Goal: Task Accomplishment & Management: Use online tool/utility

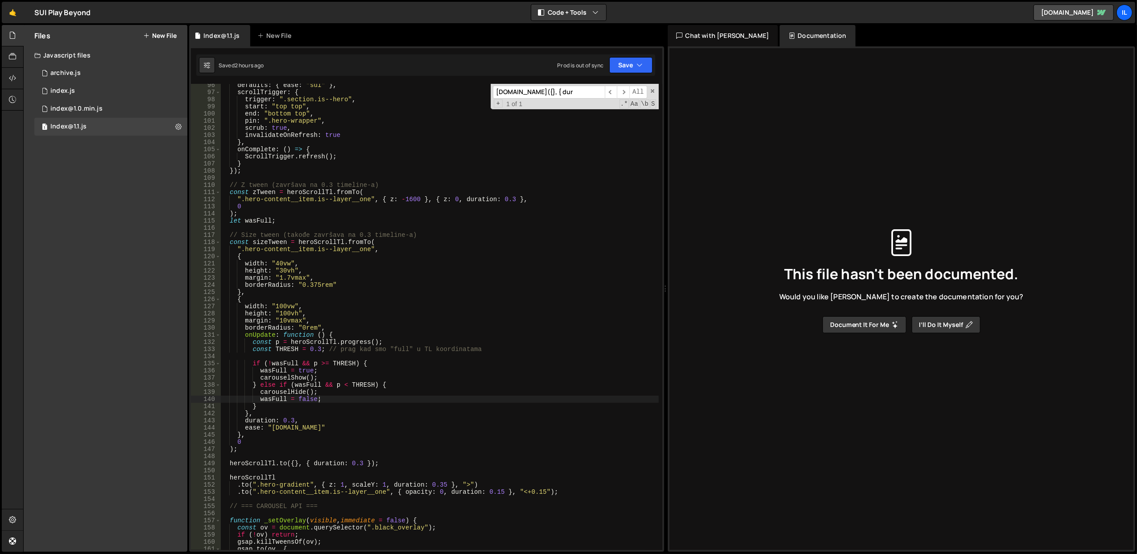
scroll to position [687, 0]
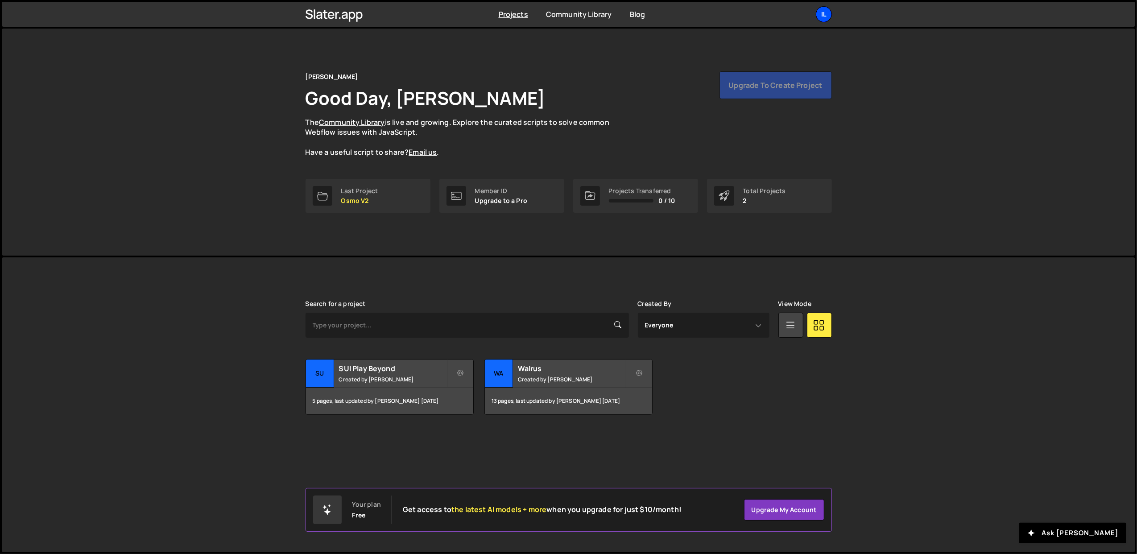
click at [818, 13] on div "Il" at bounding box center [824, 14] width 16 height 16
click at [773, 95] on button "Logout" at bounding box center [776, 99] width 111 height 16
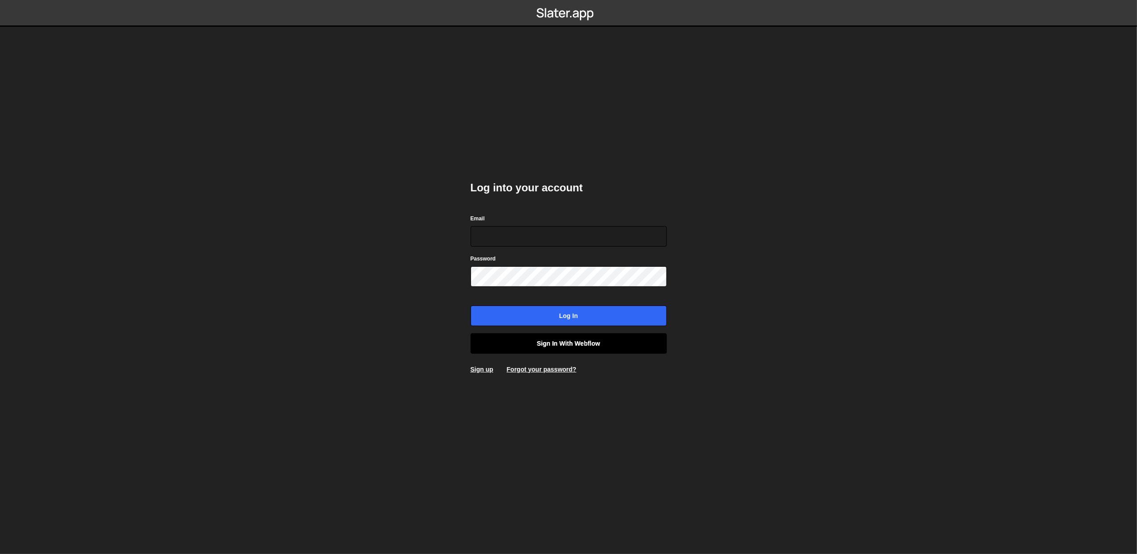
type input "lazar@akka.studio"
click at [552, 337] on link "Sign in with Webflow" at bounding box center [569, 343] width 196 height 21
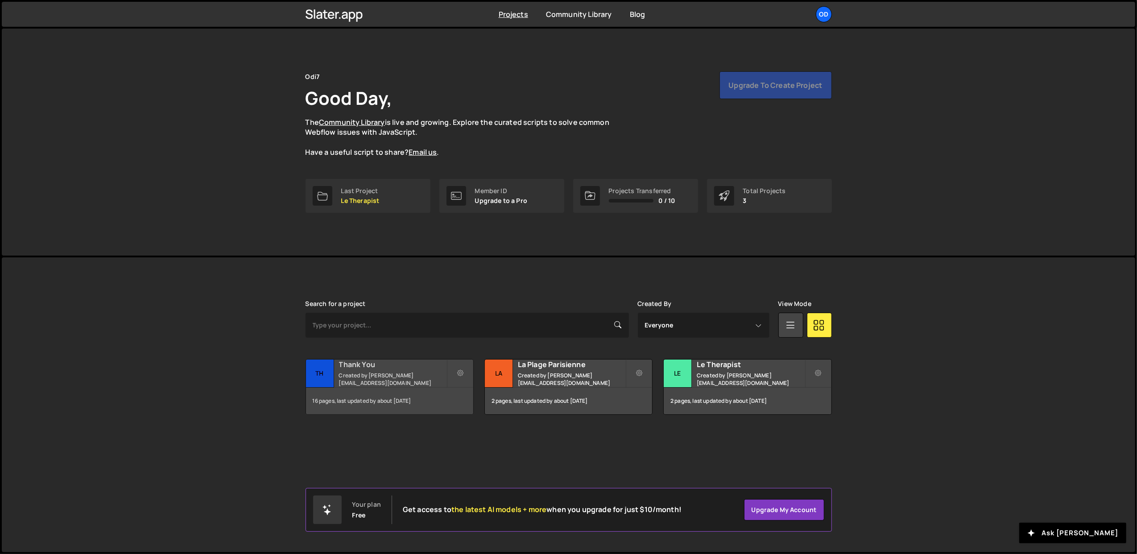
click at [348, 384] on div "Thank You Created by john@odi7.com" at bounding box center [389, 374] width 167 height 28
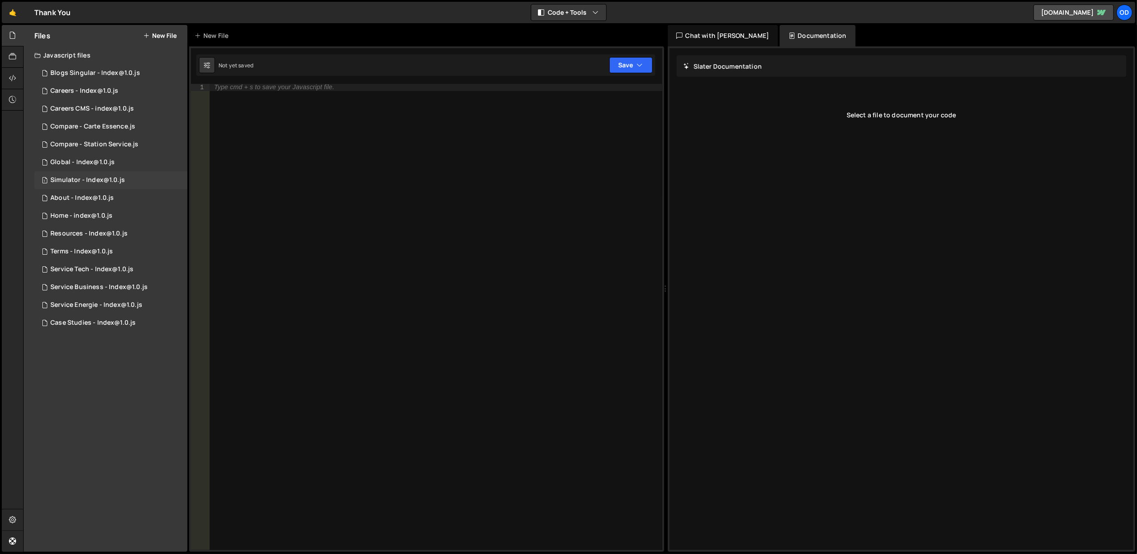
click at [66, 183] on div "Simulator - Index@1.0.js" at bounding box center [87, 180] width 75 height 8
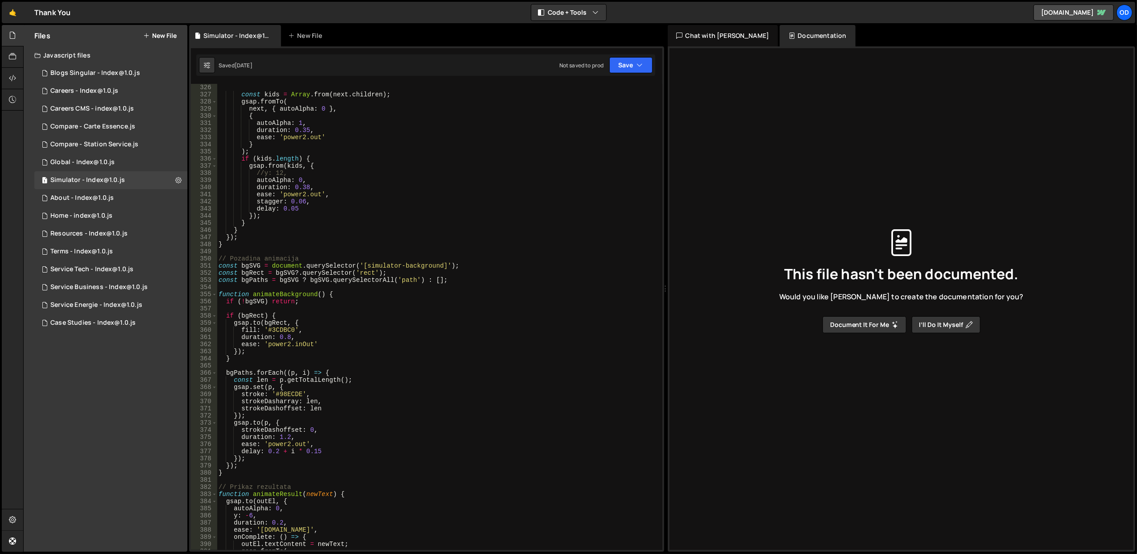
scroll to position [2320, 0]
type textarea "const bgPaths = bgSVG ? bgSVG.querySelectorAll('path') : [];"
click at [434, 280] on div "const kids = Array . from ( next . children ) ; gsap . fromTo ( next , { autoAl…" at bounding box center [438, 324] width 442 height 481
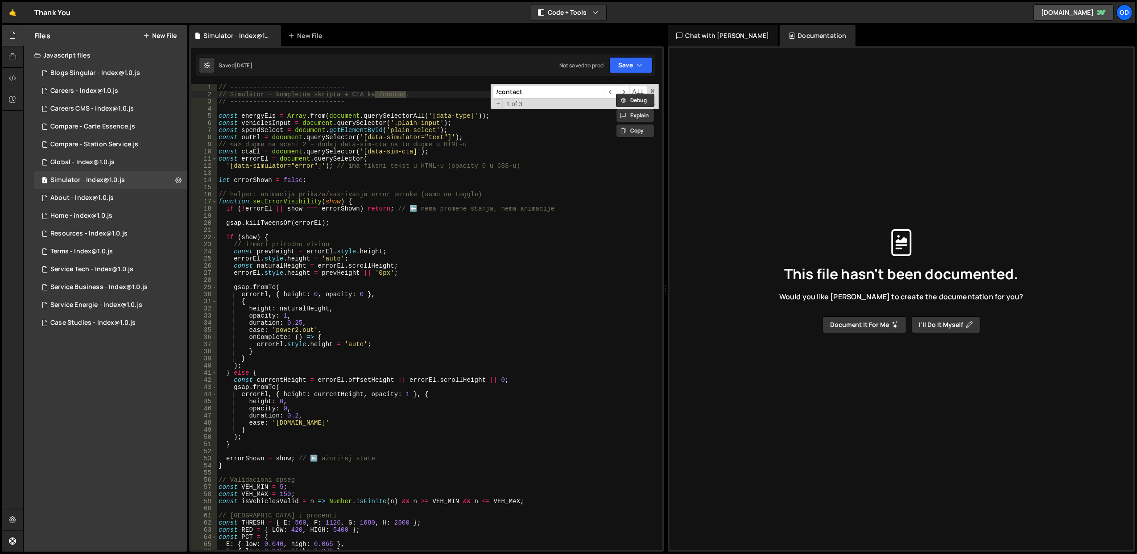
type input "/contact"
click at [624, 90] on div "Debug Explain Copy" at bounding box center [636, 97] width 47 height 14
click at [624, 90] on div "Debug Explain Copy Simulator - Index@1.0.js New File Saved 5 days ago Not saved…" at bounding box center [426, 288] width 475 height 527
click at [623, 90] on span "​" at bounding box center [623, 92] width 12 height 13
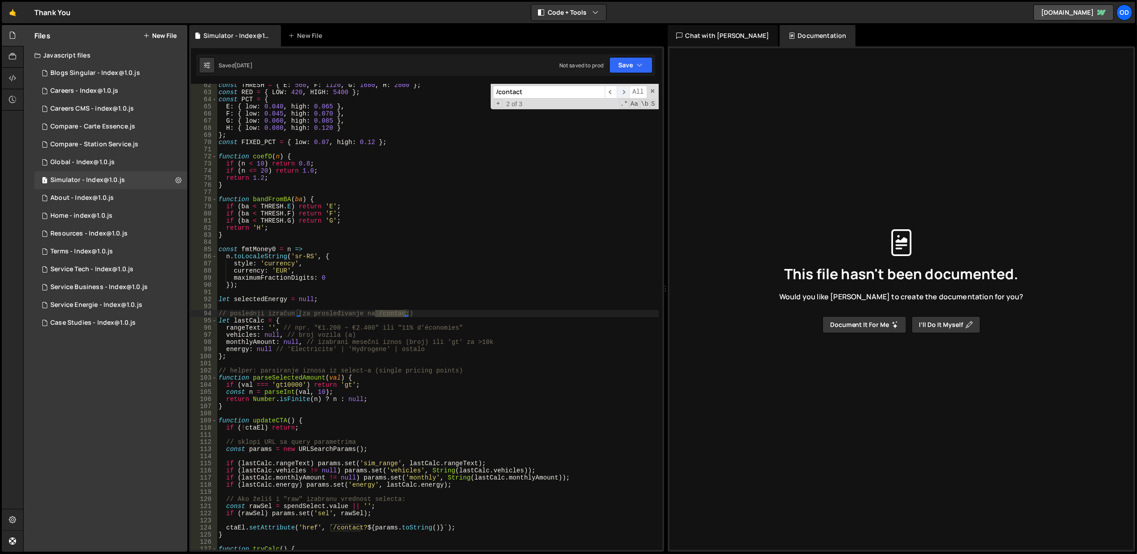
click at [623, 90] on span "​" at bounding box center [623, 92] width 12 height 13
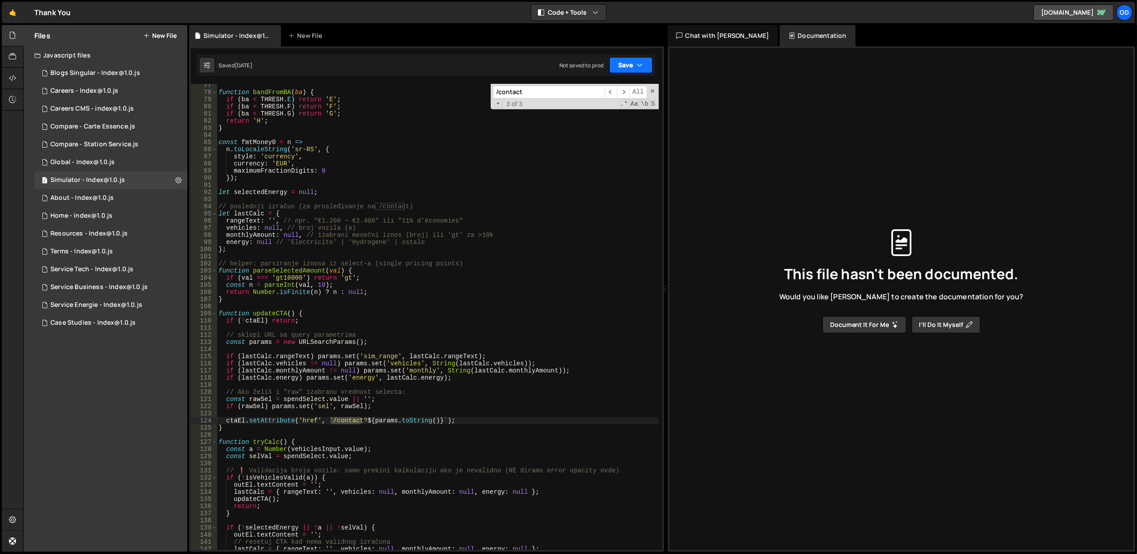
click at [634, 66] on button "Save" at bounding box center [630, 65] width 43 height 16
click at [614, 89] on div "Save to Staging S" at bounding box center [601, 87] width 93 height 9
click at [177, 178] on icon at bounding box center [178, 180] width 6 height 8
type input "Simulator - Index@1.0"
radio input "true"
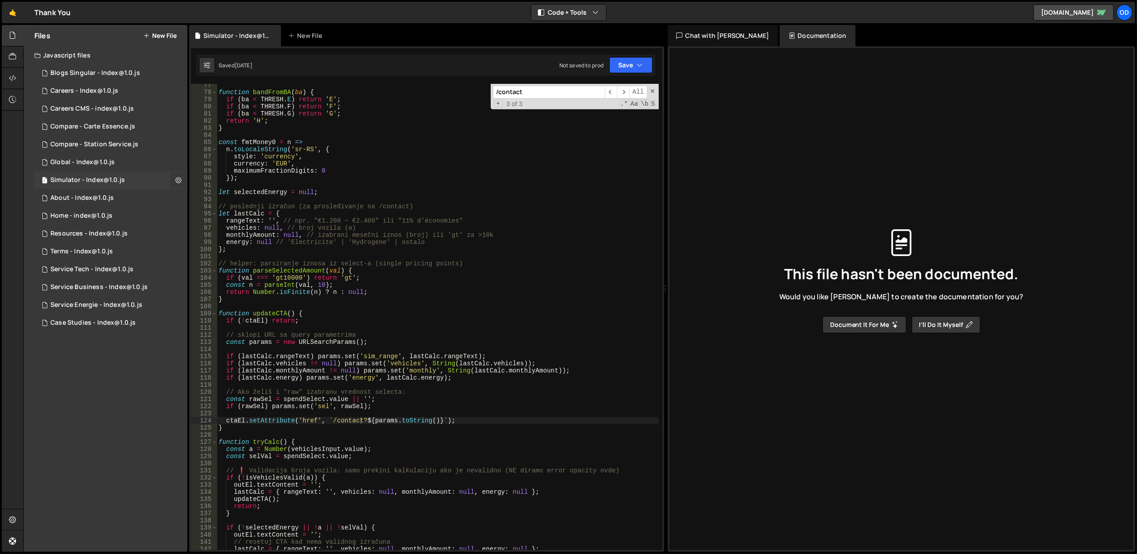
checkbox input "true"
click at [229, 193] on button "Edit File Settings" at bounding box center [232, 199] width 87 height 18
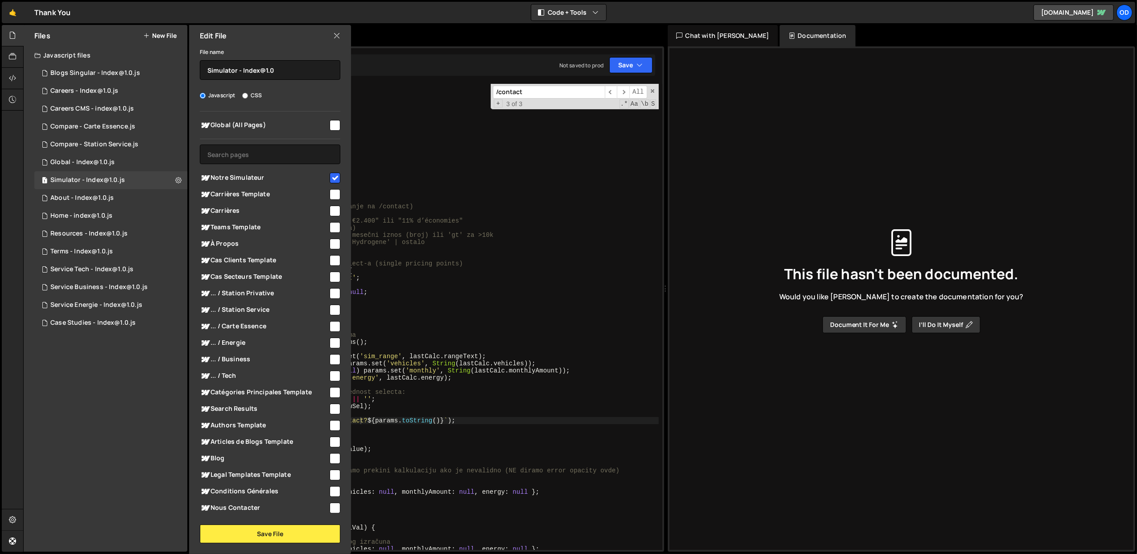
click at [338, 29] on div "Edit File" at bounding box center [270, 35] width 162 height 21
click at [438, 190] on div "function bandFromBA ( ba ) { if ( ba < THRESH . E ) return 'E' ; if ( ba < THRE…" at bounding box center [438, 322] width 442 height 481
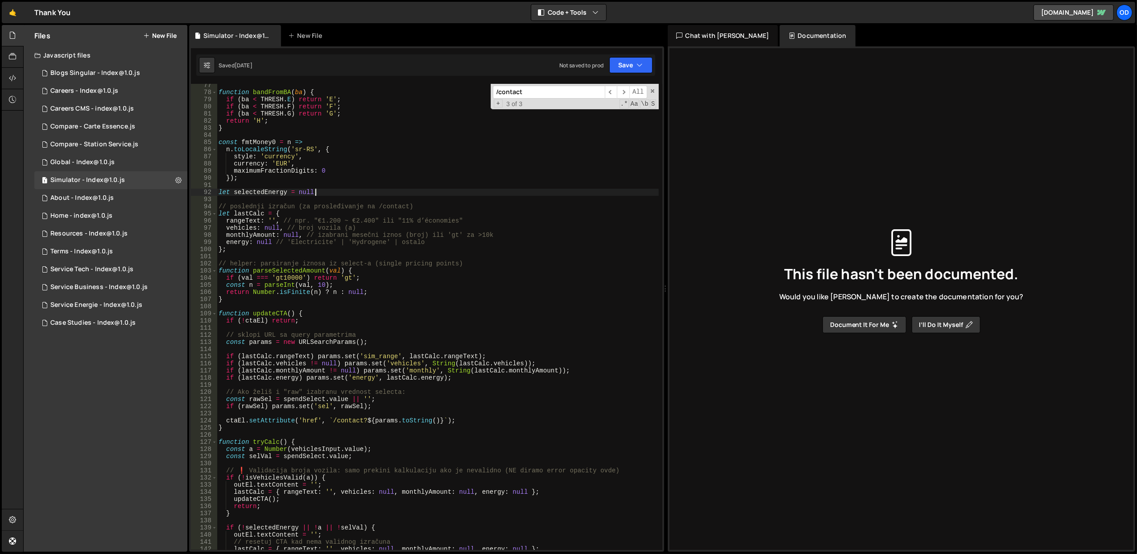
click at [337, 173] on div "function bandFromBA ( ba ) { if ( ba < THRESH . E ) return 'E' ; if ( ba < THRE…" at bounding box center [438, 322] width 442 height 481
type textarea "}"
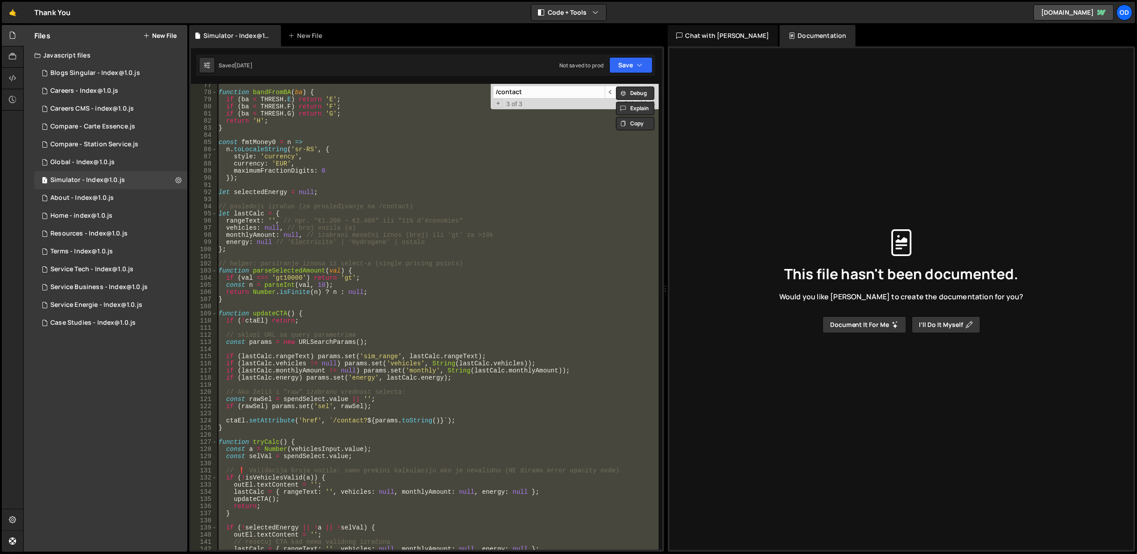
click at [360, 305] on div "function bandFromBA ( ba ) { if ( ba < THRESH . E ) return 'E' ; if ( ba < THRE…" at bounding box center [438, 317] width 442 height 466
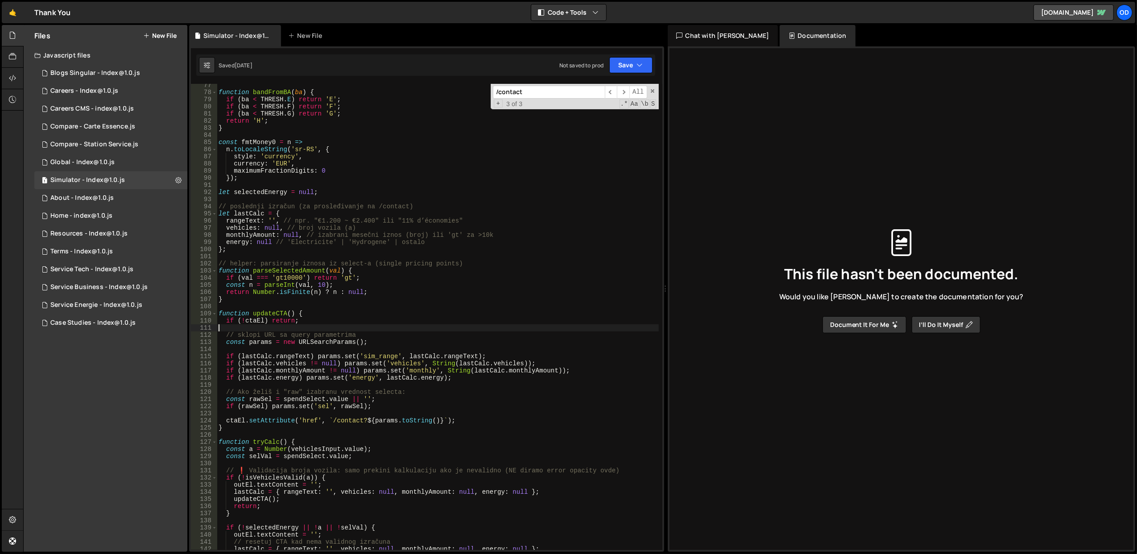
click at [388, 327] on div "function bandFromBA ( ba ) { if ( ba < THRESH . E ) return 'E' ; if ( ba < THRE…" at bounding box center [438, 322] width 442 height 481
click at [621, 91] on span "​" at bounding box center [623, 92] width 12 height 13
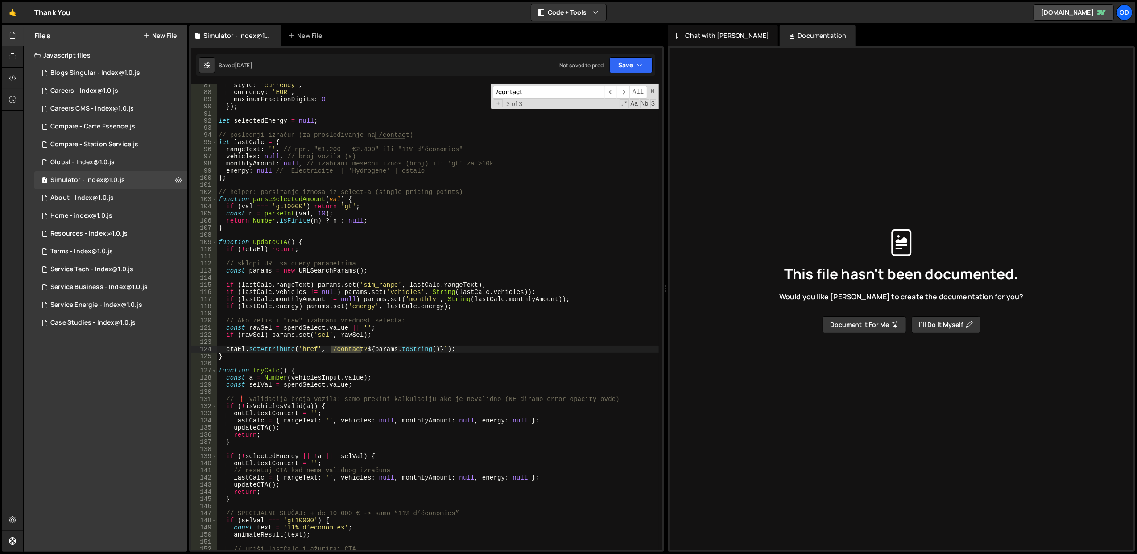
click at [358, 325] on div "style : 'currency' , currency : 'EUR' , maximumFractionDigits : 0 }) ; let sele…" at bounding box center [438, 322] width 442 height 481
click at [654, 87] on div "/contact ​ ​ All Replace All + 3 of 3 .* Aa \b S" at bounding box center [575, 96] width 168 height 25
click at [652, 93] on span at bounding box center [653, 91] width 6 height 6
click at [418, 322] on div "style : 'currency' , currency : 'EUR' , maximumFractionDigits : 0 }) ; let sele…" at bounding box center [438, 322] width 442 height 481
type textarea "// Ako želiš i "raw" izabranu vrednost selecta:"
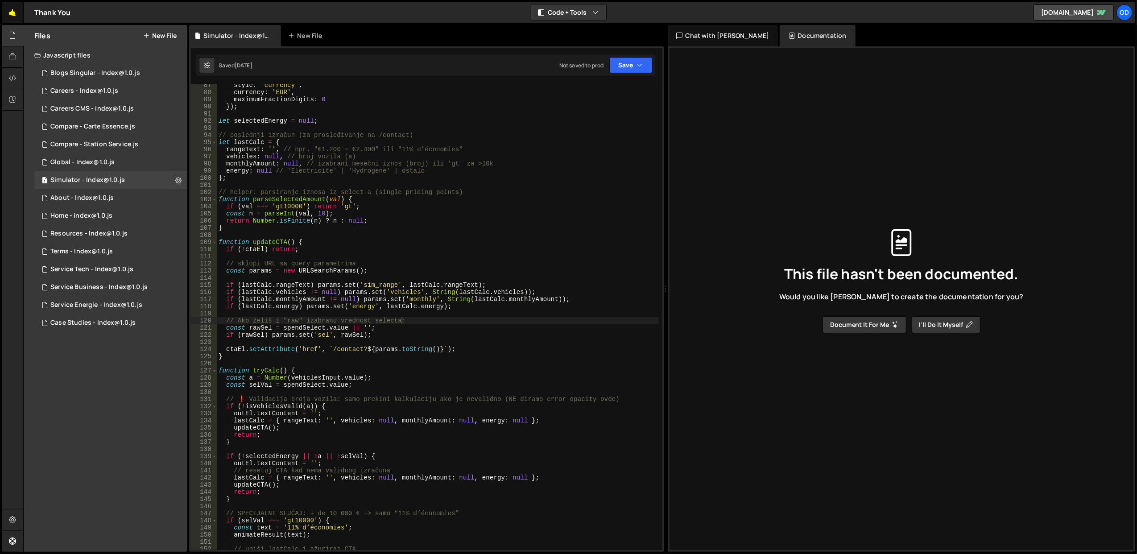
click at [15, 16] on link "🤙" at bounding box center [13, 12] width 22 height 21
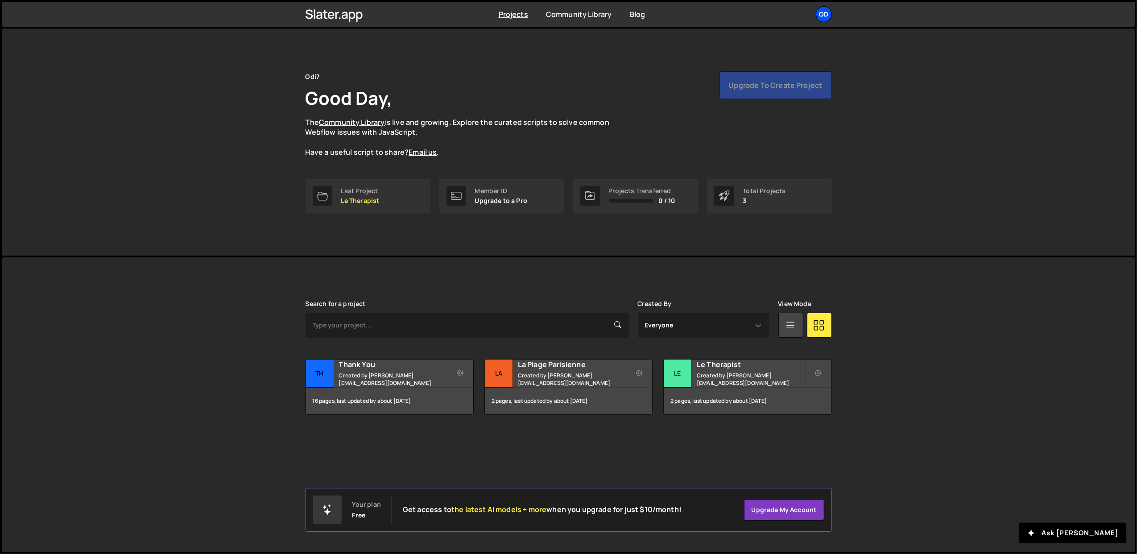
click at [824, 15] on div "Od" at bounding box center [824, 14] width 16 height 16
click at [790, 97] on button "Logout" at bounding box center [776, 99] width 111 height 16
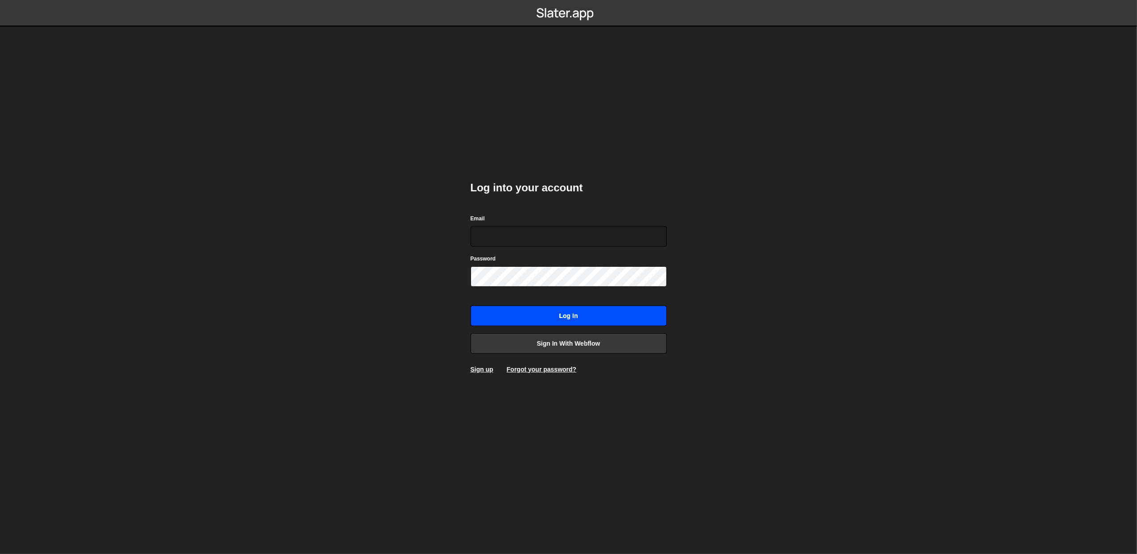
type input "lazar@akka.studio"
click at [570, 321] on input "Log in" at bounding box center [569, 316] width 196 height 21
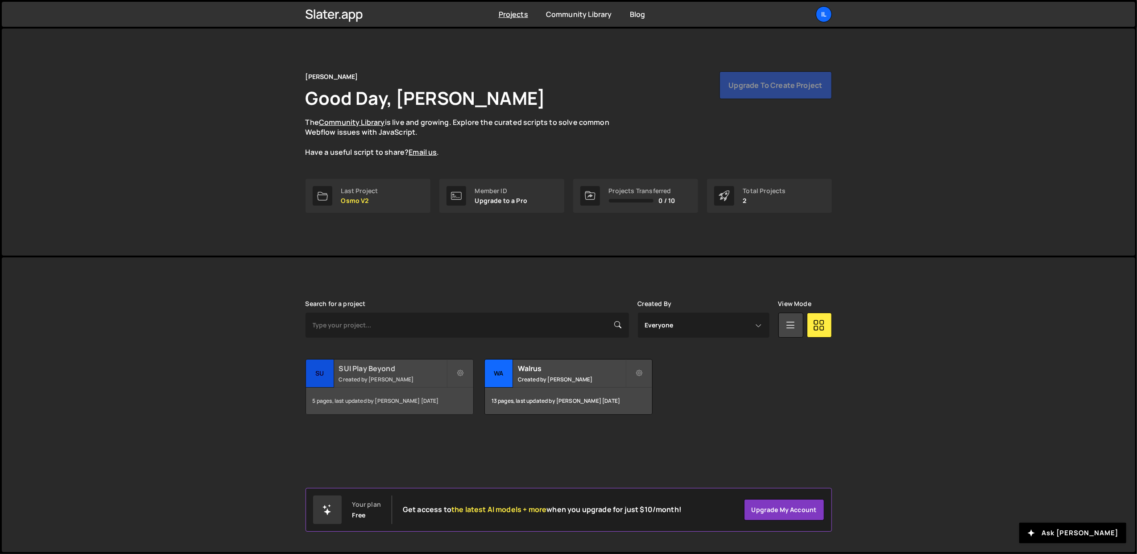
click at [402, 376] on small "Created by [PERSON_NAME]" at bounding box center [393, 380] width 108 height 8
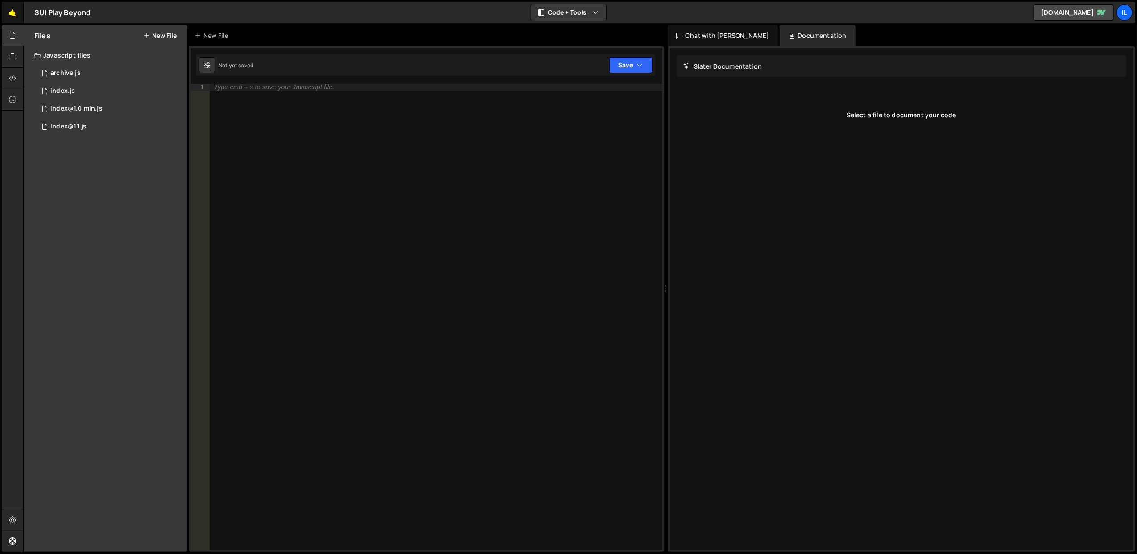
click at [11, 10] on link "🤙" at bounding box center [13, 12] width 22 height 21
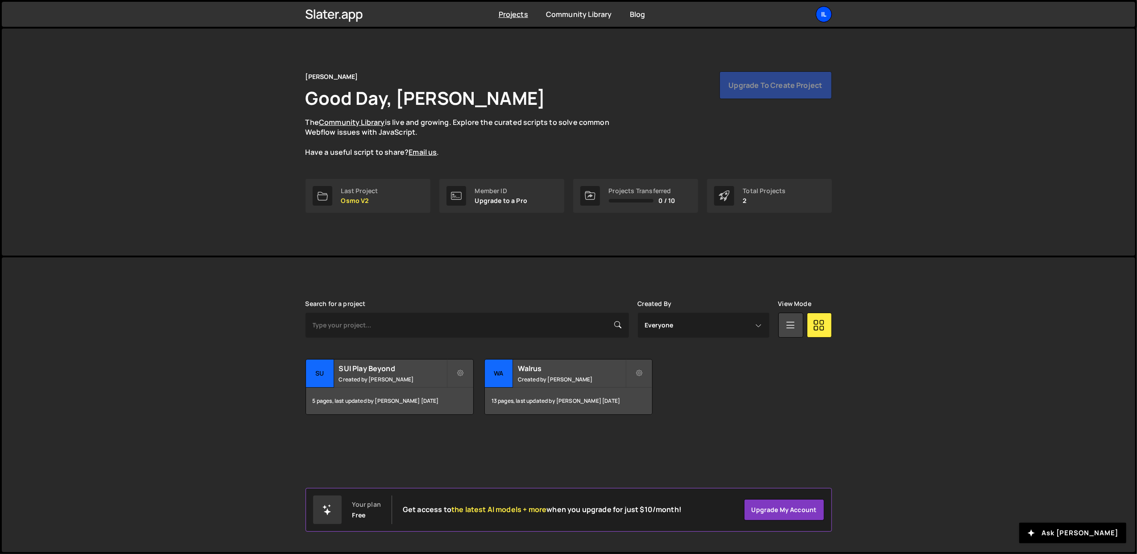
click at [823, 11] on div "Il" at bounding box center [824, 14] width 16 height 16
click at [746, 99] on button "Logout" at bounding box center [776, 99] width 111 height 16
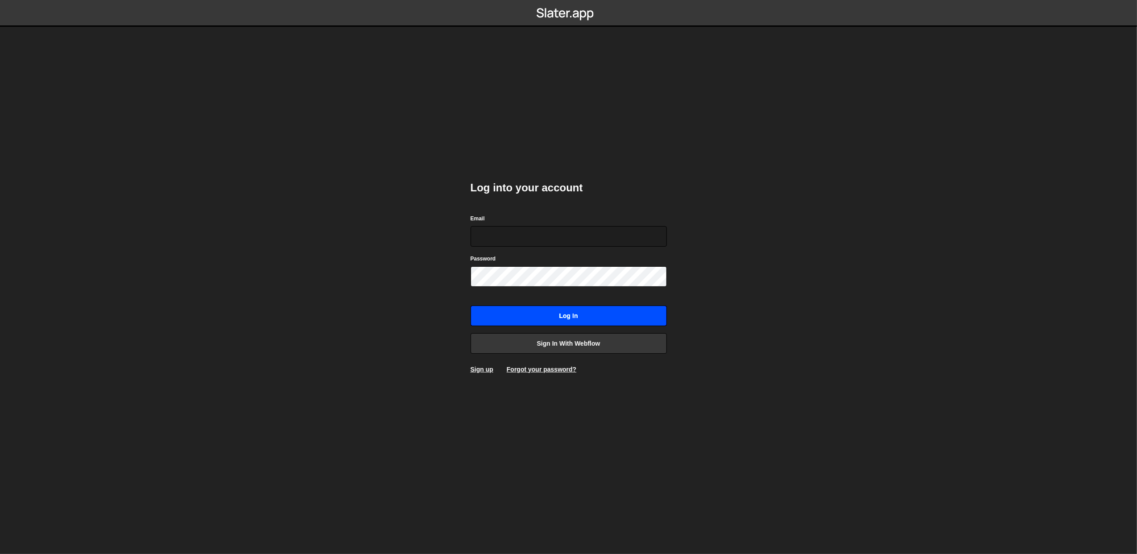
type input "[PERSON_NAME][EMAIL_ADDRESS][DOMAIN_NAME]"
click at [536, 338] on link "Sign in with Webflow" at bounding box center [569, 343] width 196 height 21
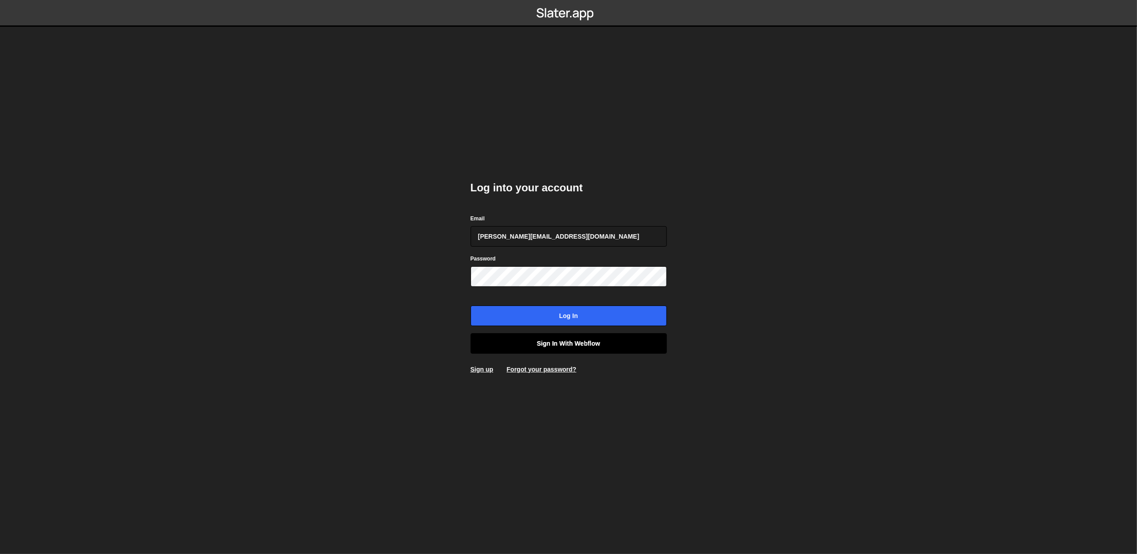
click at [527, 347] on link "Sign in with Webflow" at bounding box center [569, 343] width 196 height 21
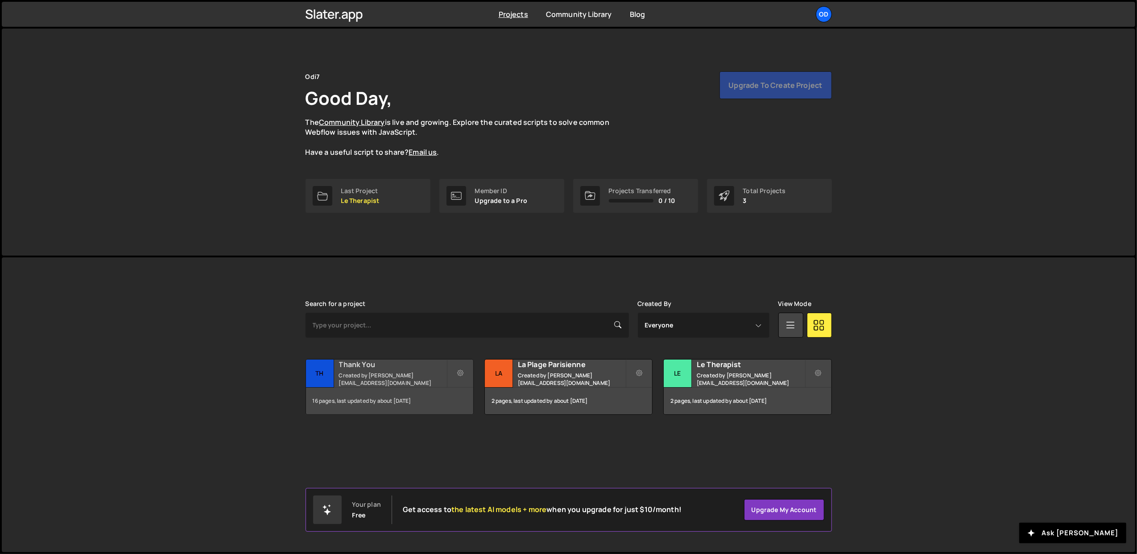
click at [348, 369] on h2 "Thank You" at bounding box center [393, 365] width 108 height 10
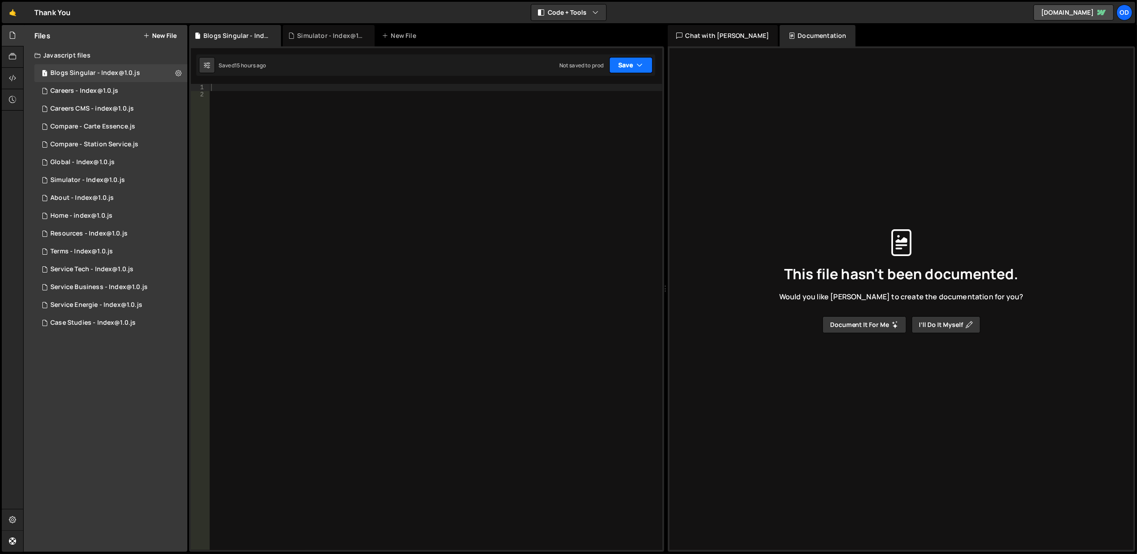
click at [628, 64] on button "Save" at bounding box center [630, 65] width 43 height 16
click at [605, 119] on div "Save to Production S" at bounding box center [601, 116] width 93 height 9
click at [91, 90] on div "Careers - Index@1.0.js" at bounding box center [84, 91] width 68 height 8
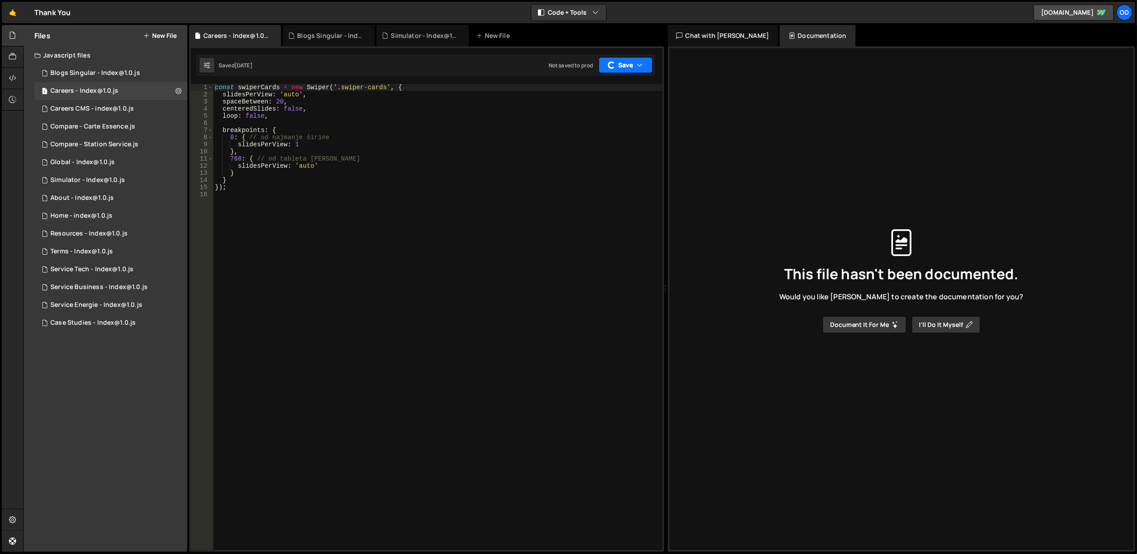
click at [645, 64] on button "Save" at bounding box center [626, 65] width 54 height 16
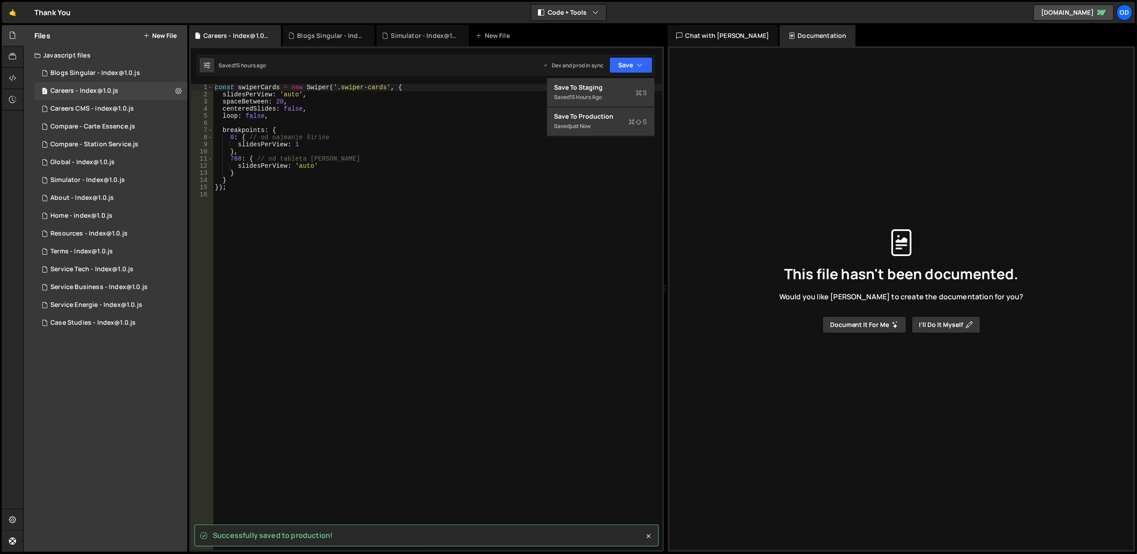
type textarea "slidesPerView: 'auto'"
click at [351, 167] on div "const swiperCards = new Swiper ( '.swiper-cards' , { slidesPerView : 'auto' , s…" at bounding box center [437, 324] width 449 height 481
click at [82, 71] on div "Blogs Singular - Index@1.0.js" at bounding box center [95, 73] width 90 height 8
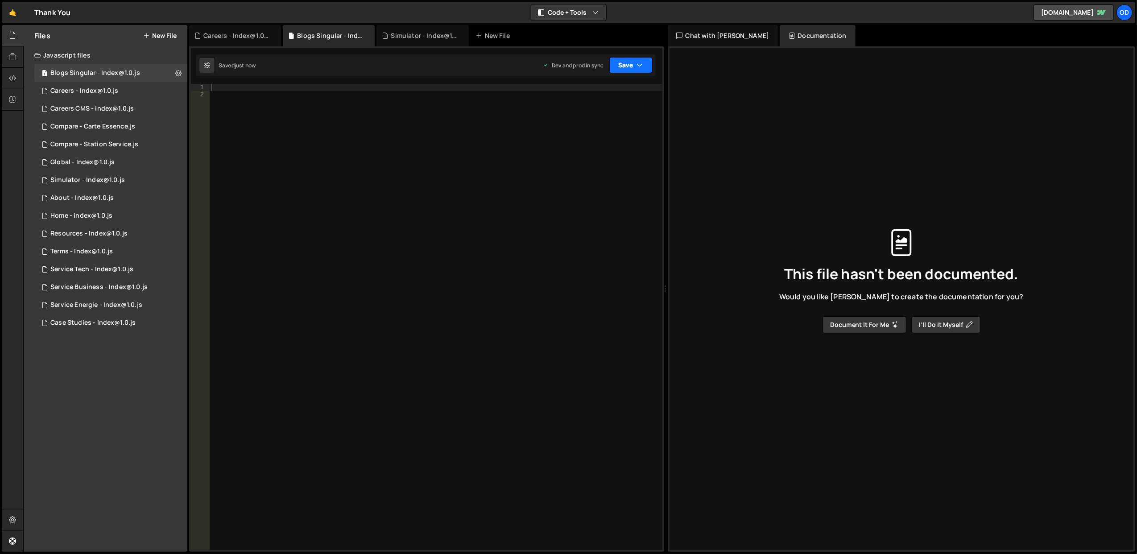
click at [636, 68] on button "Save" at bounding box center [630, 65] width 43 height 16
click at [79, 90] on div "Careers - Index@1.0.js" at bounding box center [84, 91] width 68 height 8
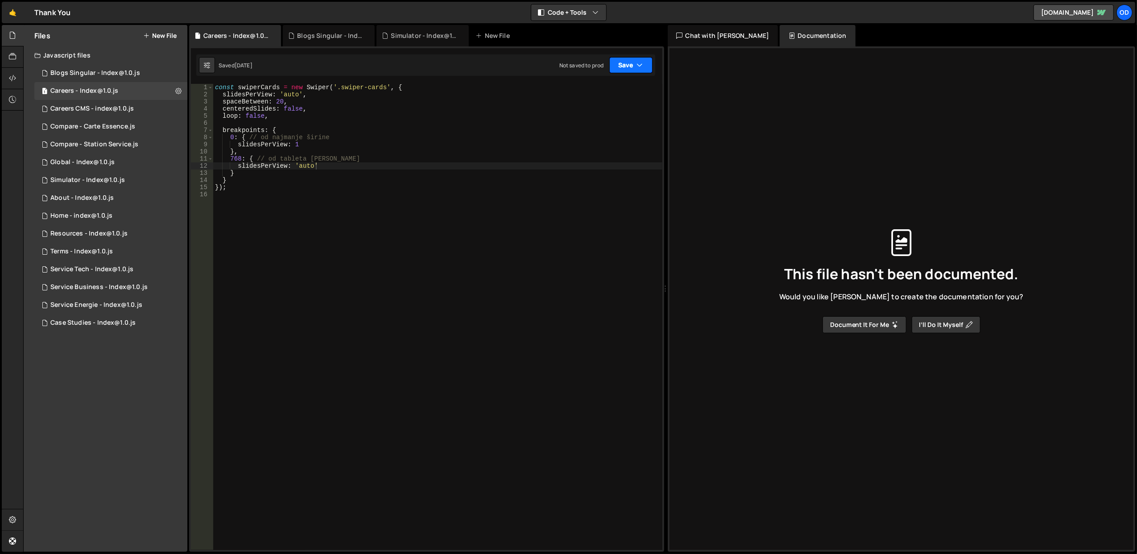
click at [619, 66] on button "Save" at bounding box center [630, 65] width 43 height 16
click at [625, 125] on div "Not saved to prod" at bounding box center [601, 126] width 93 height 11
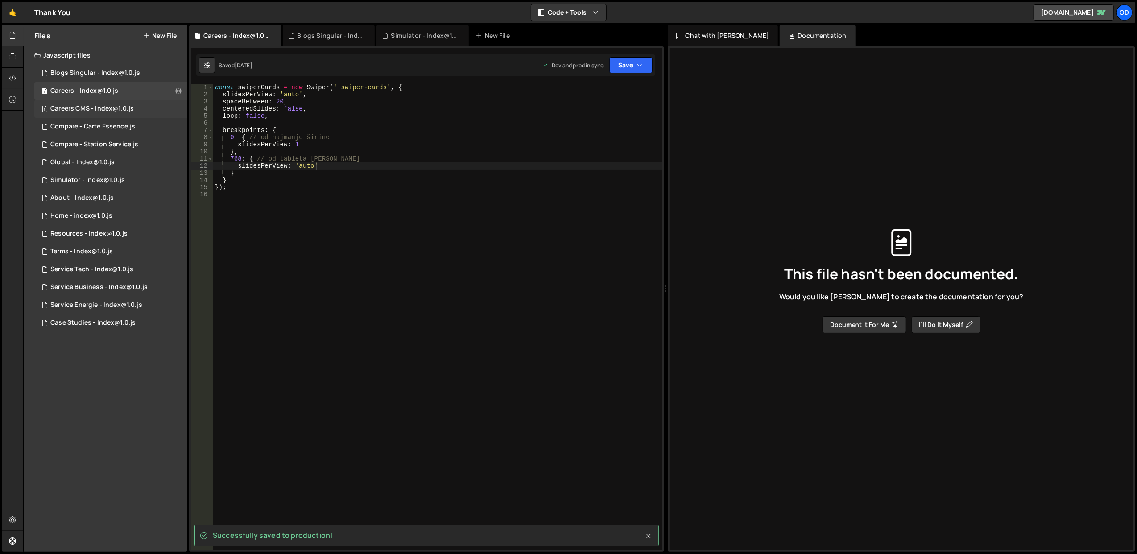
click at [129, 106] on div "Careers CMS - index@1.0.js" at bounding box center [91, 109] width 83 height 8
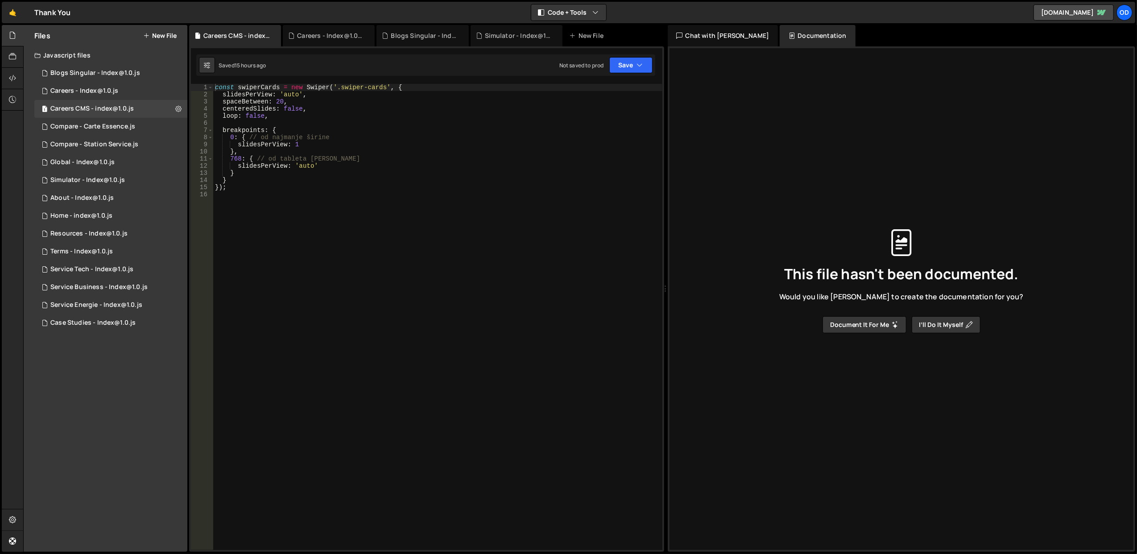
click at [633, 74] on div "Saved 15 hours ago Not saved to prod Upgrade to Edit Save Save to Staging S Sav…" at bounding box center [425, 64] width 459 height 21
click at [632, 68] on button "Save" at bounding box center [630, 65] width 43 height 16
click at [620, 111] on button "Save to Production S Not saved to prod" at bounding box center [600, 122] width 107 height 29
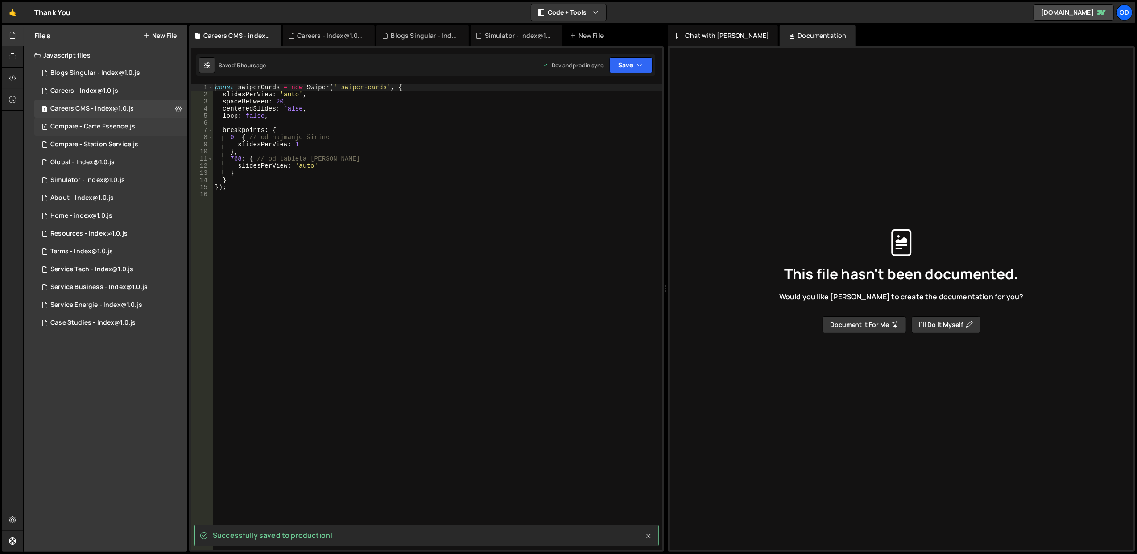
click at [108, 123] on div "Compare - Carte Essence.js" at bounding box center [92, 127] width 85 height 8
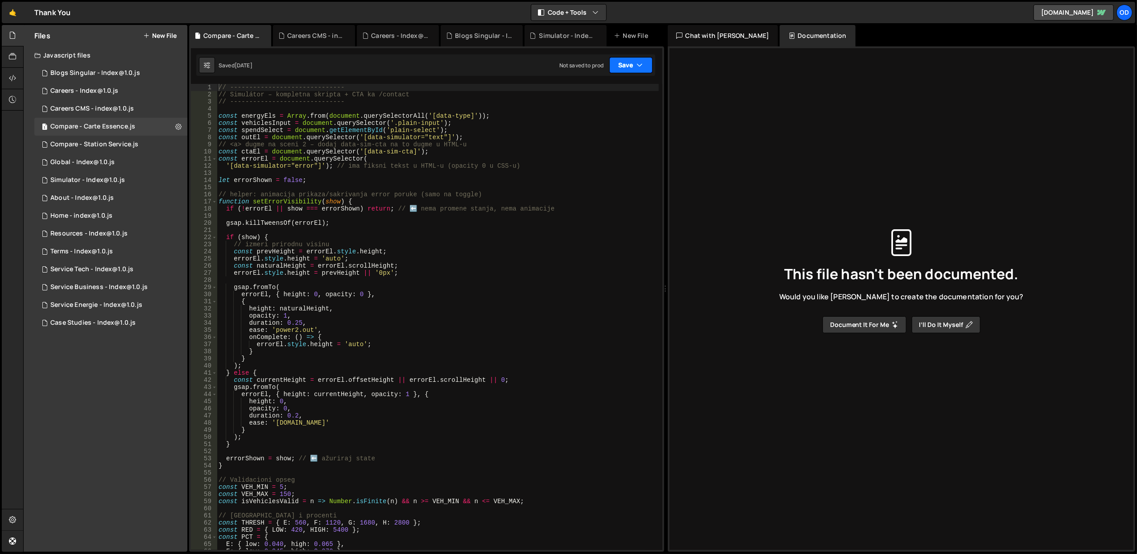
click at [621, 63] on button "Save" at bounding box center [630, 65] width 43 height 16
click at [586, 122] on div "Not saved to prod" at bounding box center [601, 126] width 93 height 11
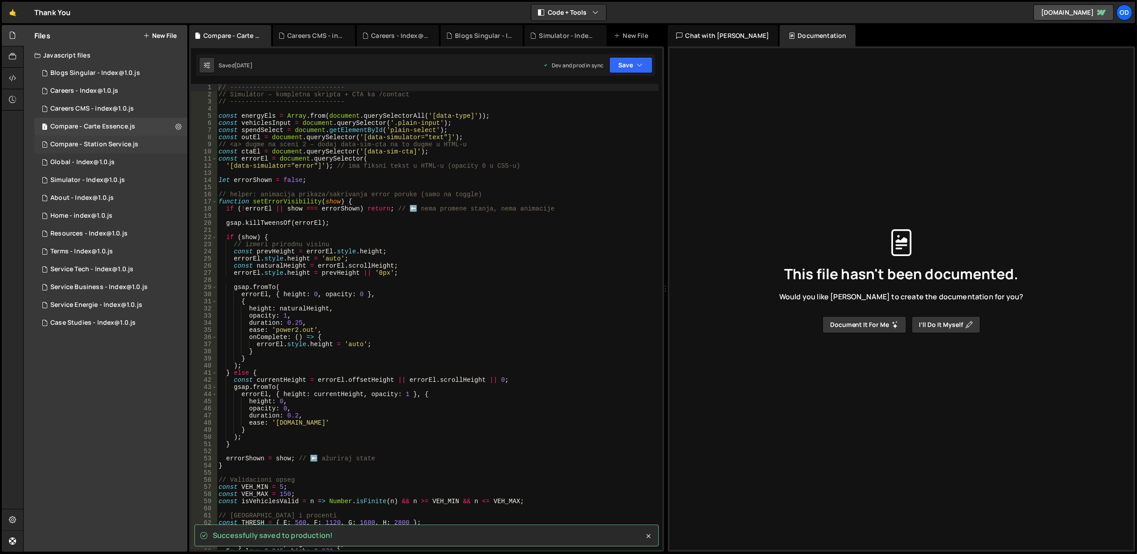
click at [112, 147] on div "Compare - Station Service.js" at bounding box center [94, 145] width 88 height 8
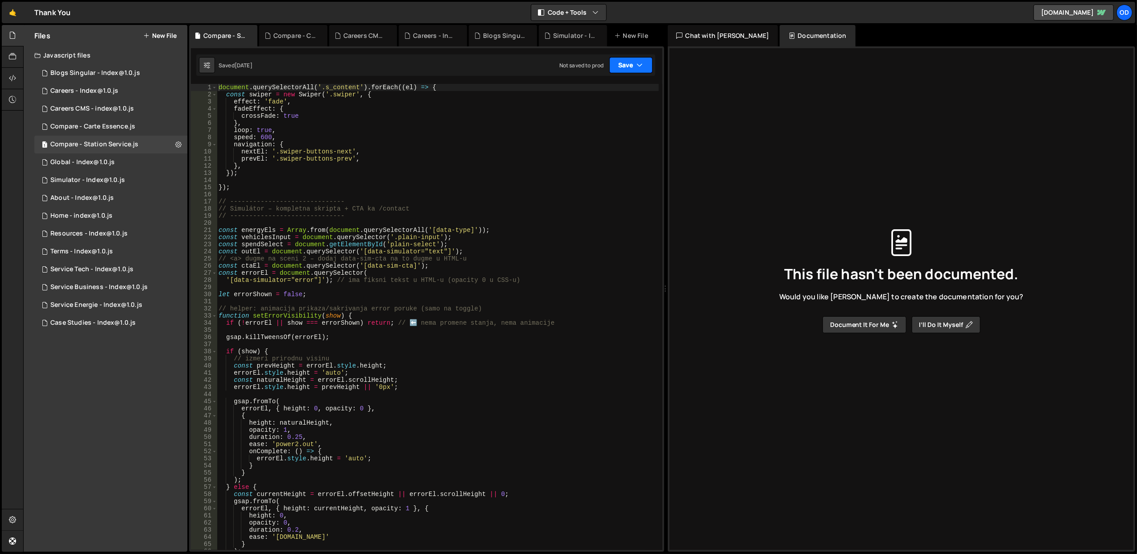
click at [634, 63] on button "Save" at bounding box center [630, 65] width 43 height 16
click at [576, 118] on div "Save to Production S" at bounding box center [601, 116] width 93 height 9
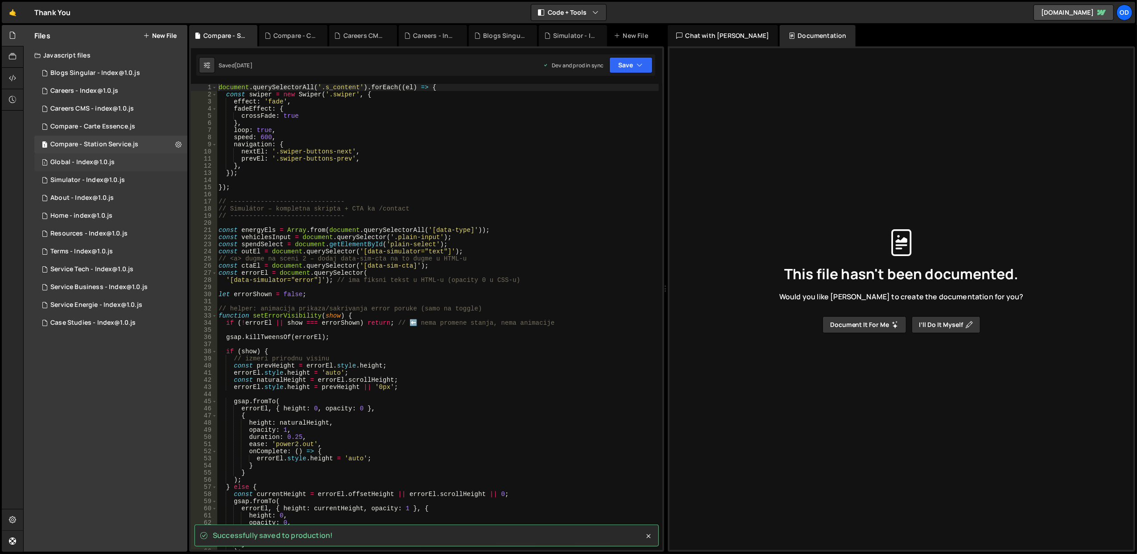
click at [95, 158] on div "Global - Index@1.0.js" at bounding box center [82, 162] width 64 height 8
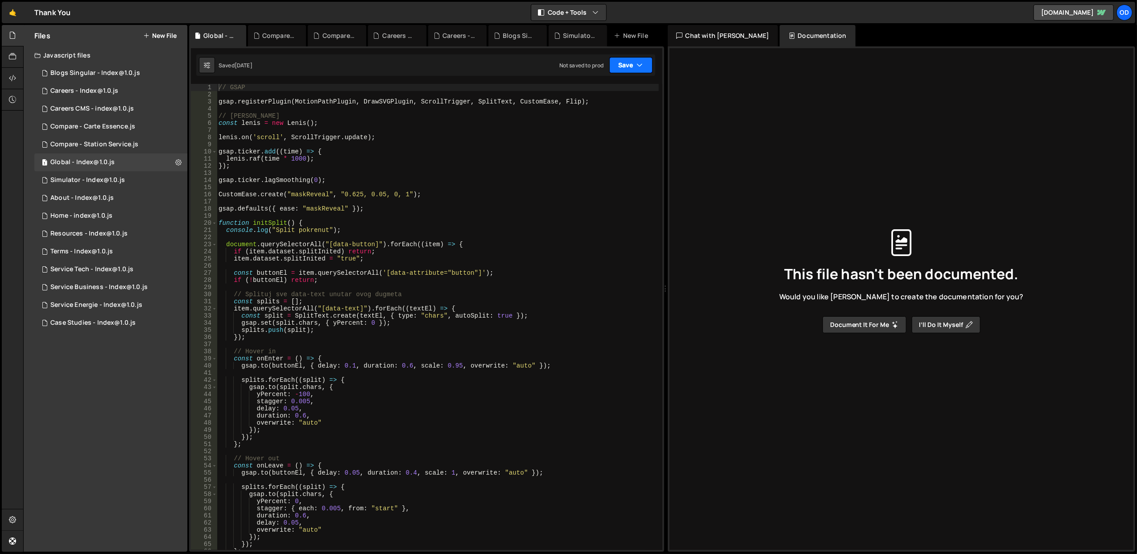
click at [620, 64] on button "Save" at bounding box center [630, 65] width 43 height 16
click at [599, 126] on div "Not saved to prod" at bounding box center [601, 126] width 93 height 11
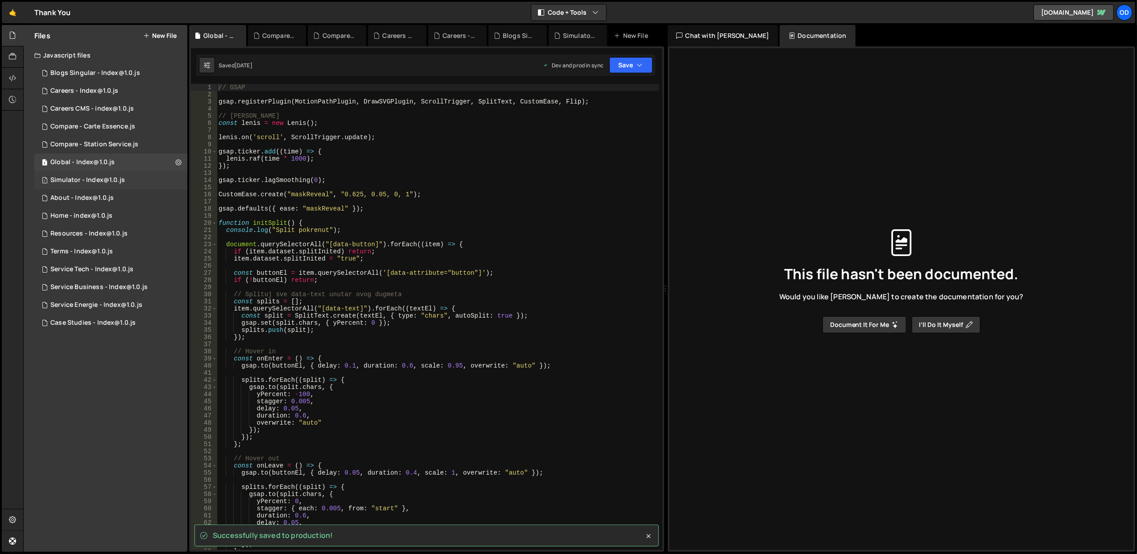
click at [128, 178] on div "1 Simulator - Index@1.0.js 0" at bounding box center [110, 180] width 153 height 18
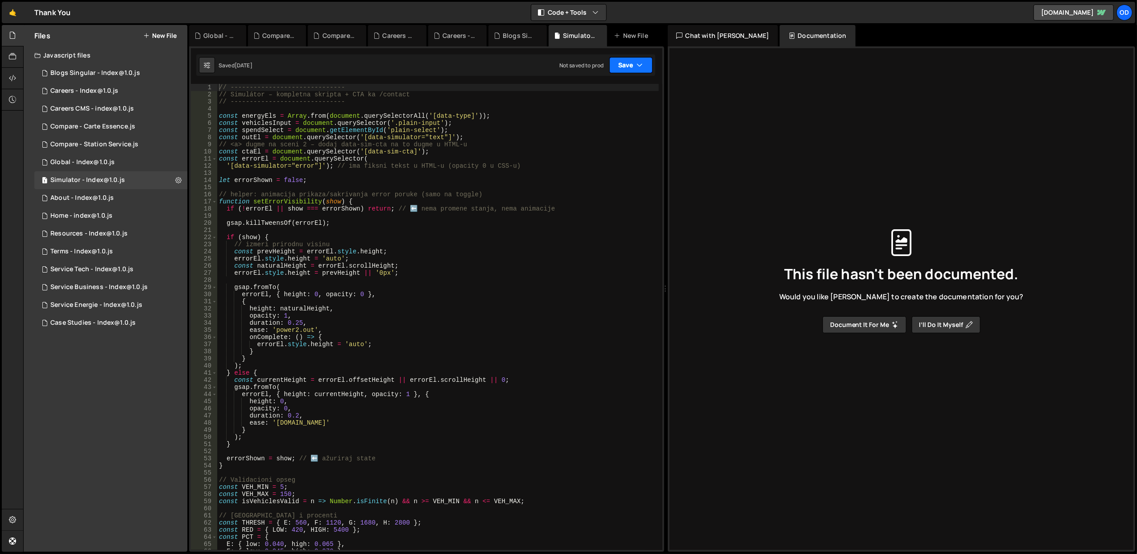
drag, startPoint x: 628, startPoint y: 65, endPoint x: 607, endPoint y: 78, distance: 24.8
click at [628, 65] on button "Save" at bounding box center [630, 65] width 43 height 16
click at [568, 118] on div "Save to Production S" at bounding box center [601, 116] width 93 height 9
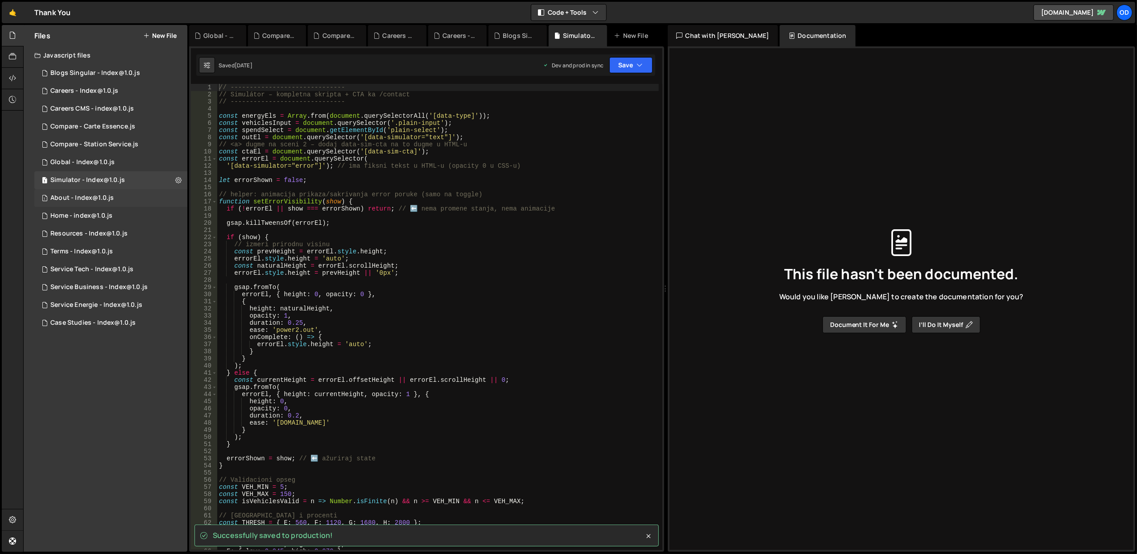
click at [90, 197] on div "About - Index@1.0.js" at bounding box center [81, 198] width 63 height 8
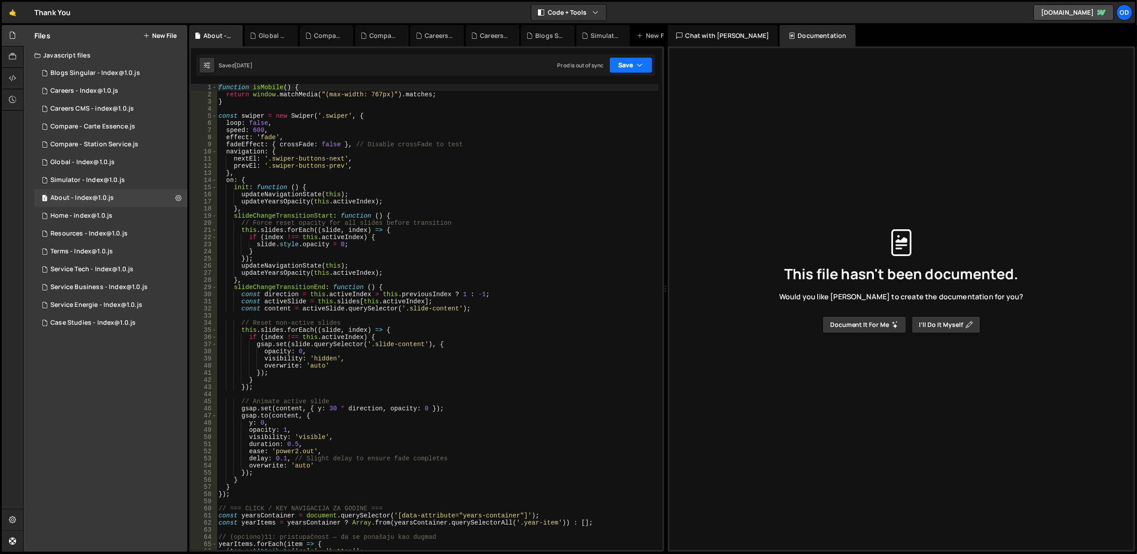
click at [628, 66] on button "Save" at bounding box center [630, 65] width 43 height 16
click at [584, 124] on div "[DATE]" at bounding box center [578, 126] width 17 height 8
click at [124, 212] on div "1 Home - index@1.0.js 0" at bounding box center [110, 216] width 153 height 18
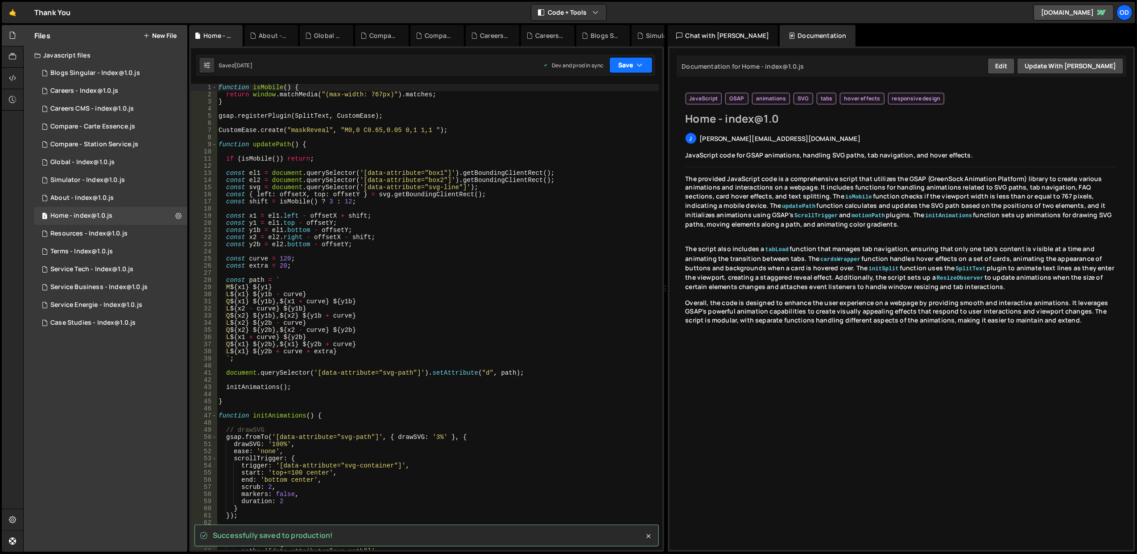
click at [632, 64] on button "Save" at bounding box center [630, 65] width 43 height 16
click at [132, 200] on div "1 About - Index@1.0.js 0" at bounding box center [110, 198] width 153 height 18
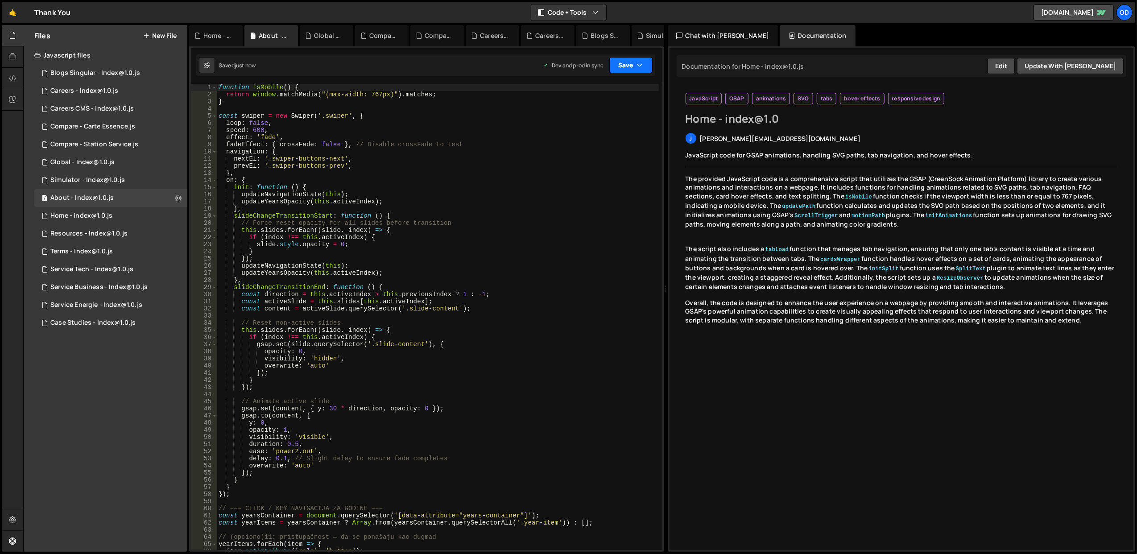
click at [630, 67] on button "Save" at bounding box center [630, 65] width 43 height 16
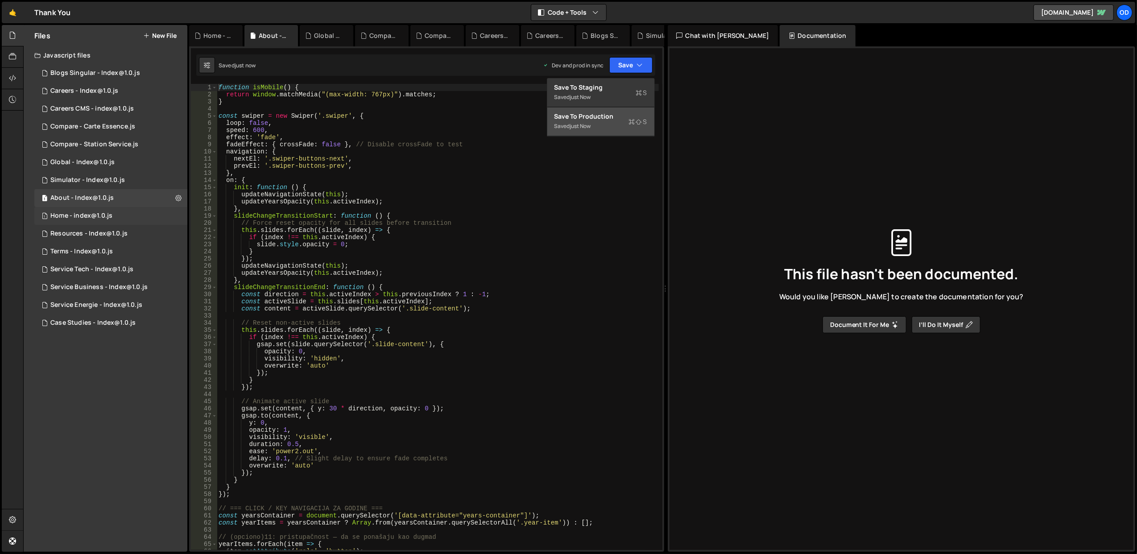
click at [127, 207] on div "1 Home - index@1.0.js 0" at bounding box center [110, 216] width 153 height 18
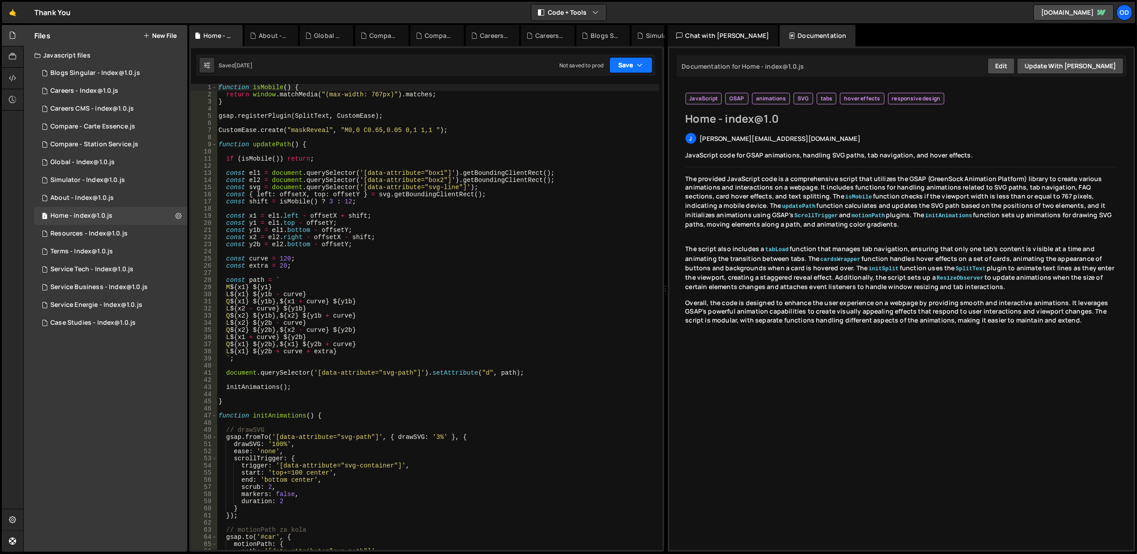
click at [625, 61] on button "Save" at bounding box center [630, 65] width 43 height 16
click at [600, 120] on div "Save to Production S" at bounding box center [601, 116] width 93 height 9
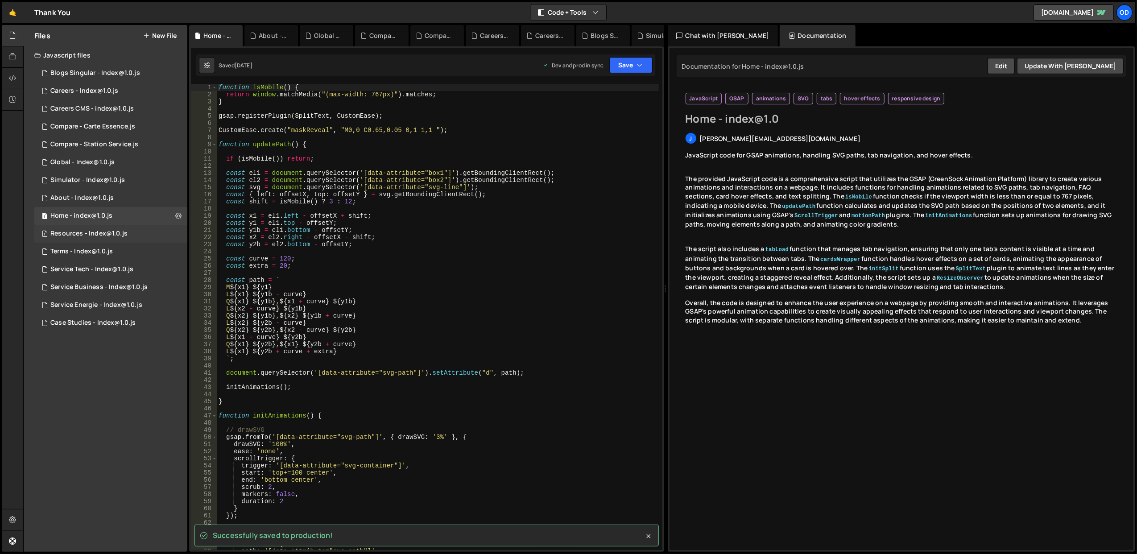
click at [140, 234] on div "1 Resources - Index@1.0.js 0" at bounding box center [110, 234] width 153 height 18
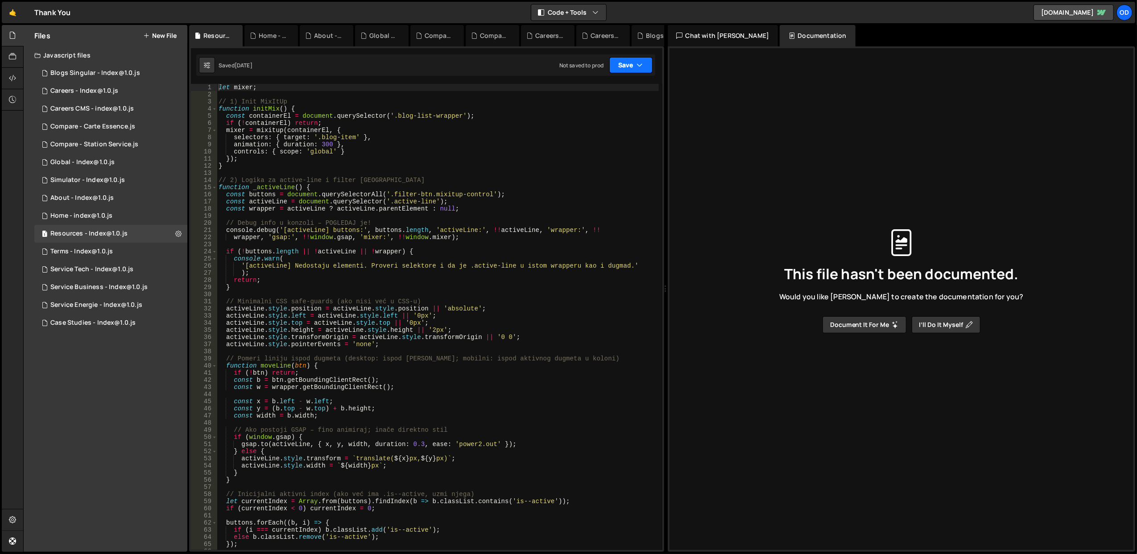
click at [632, 61] on button "Save" at bounding box center [630, 65] width 43 height 16
click at [600, 125] on div "Not saved to prod" at bounding box center [601, 126] width 93 height 11
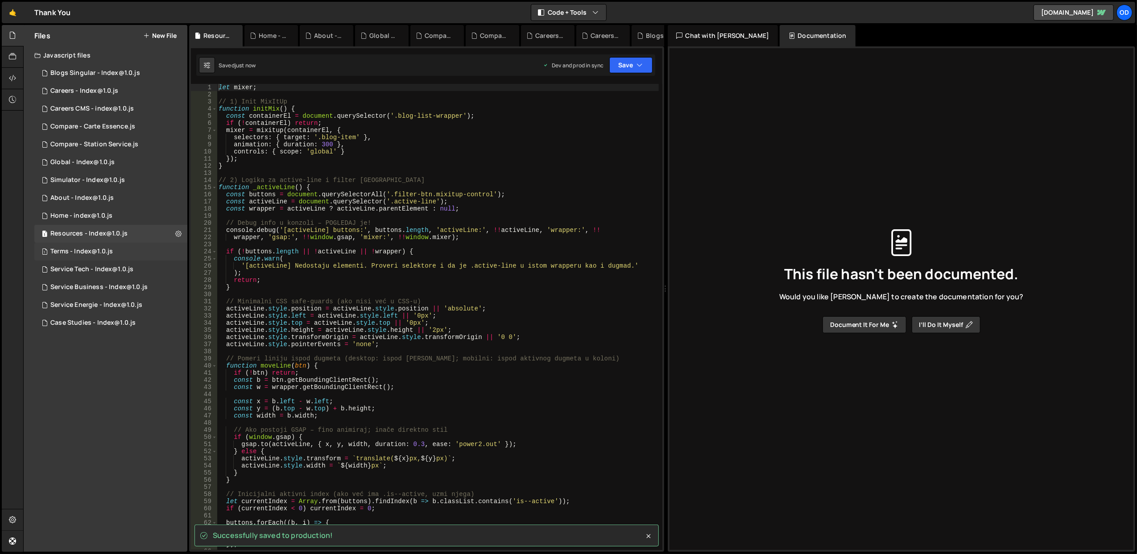
click at [99, 256] on div "1 Terms - Index@1.0.js 0" at bounding box center [110, 252] width 153 height 18
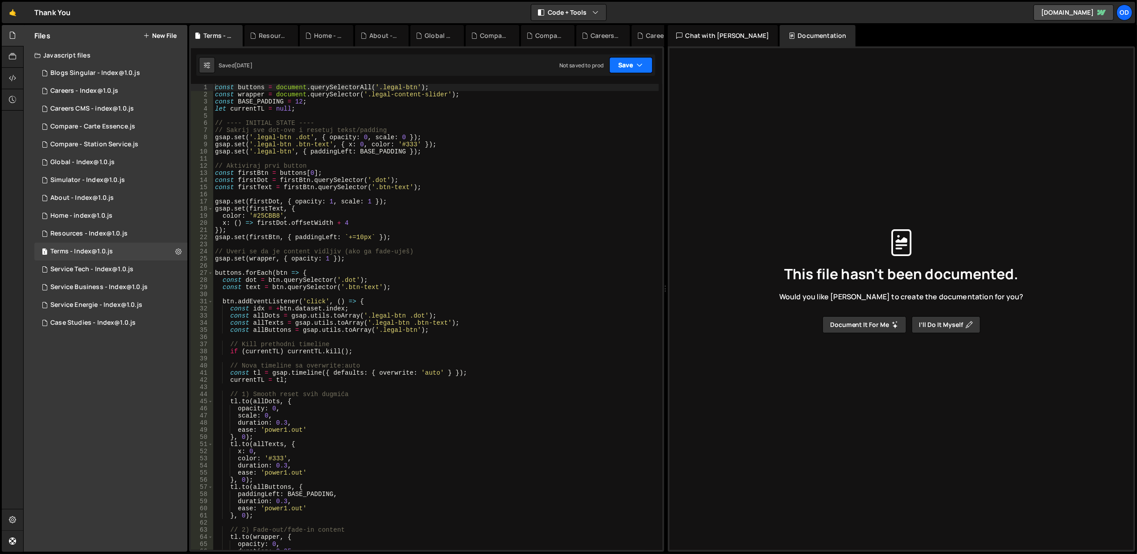
click at [639, 65] on icon "button" at bounding box center [640, 65] width 6 height 9
click at [605, 129] on div "Not saved to prod" at bounding box center [601, 126] width 93 height 11
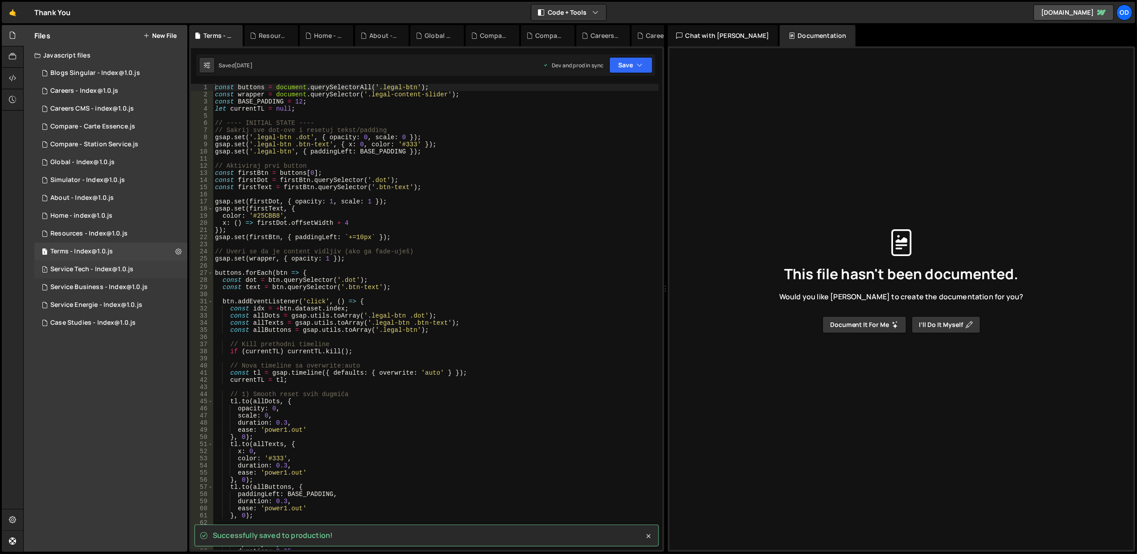
click at [80, 272] on div "Service Tech - Index@1.0.js" at bounding box center [91, 269] width 83 height 8
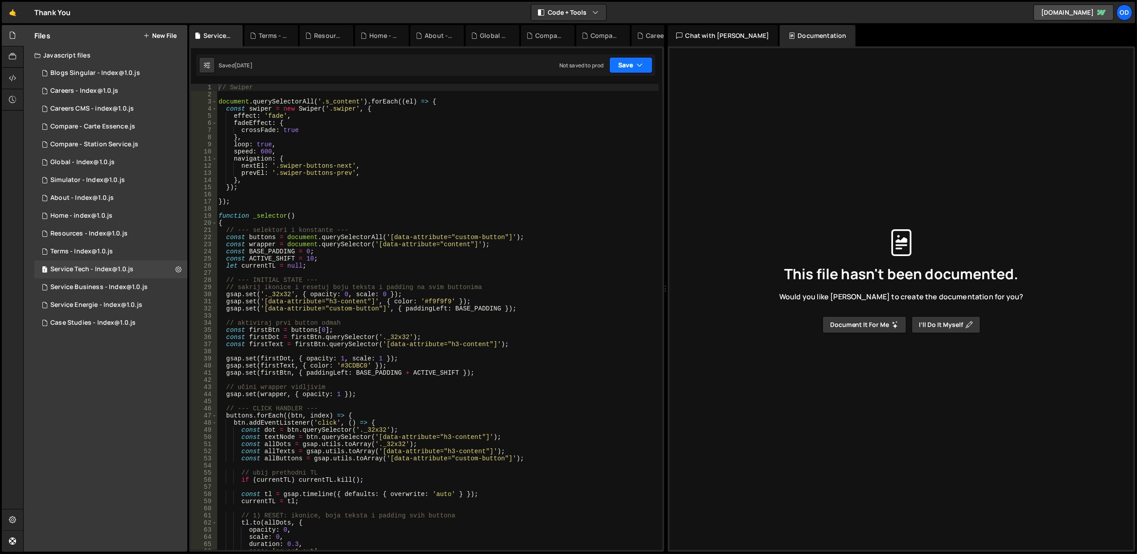
click at [629, 65] on button "Save" at bounding box center [630, 65] width 43 height 16
click at [602, 114] on div "Save to Production S" at bounding box center [601, 116] width 93 height 9
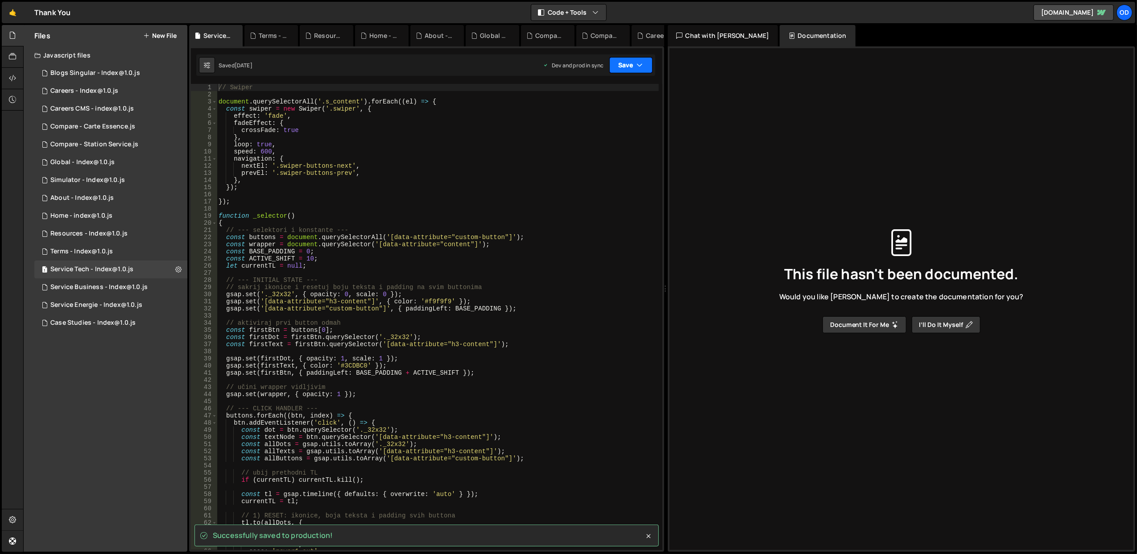
click at [627, 65] on button "Save" at bounding box center [630, 65] width 43 height 16
click at [102, 288] on div "Service Business - Index@1.0.js" at bounding box center [98, 287] width 97 height 8
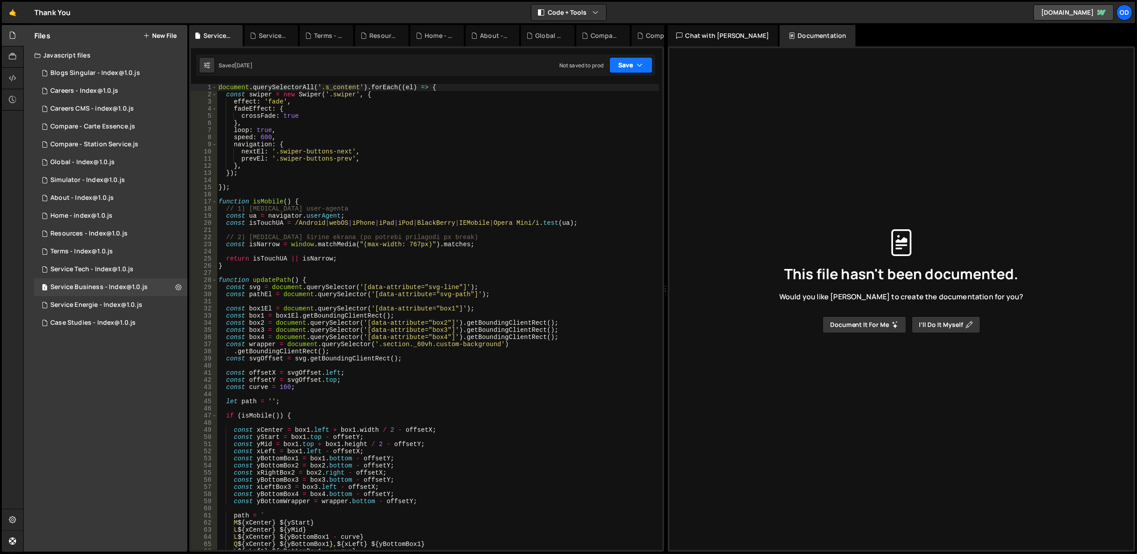
click at [642, 59] on button "Save" at bounding box center [630, 65] width 43 height 16
click at [624, 116] on div "Save to Production S" at bounding box center [601, 116] width 93 height 9
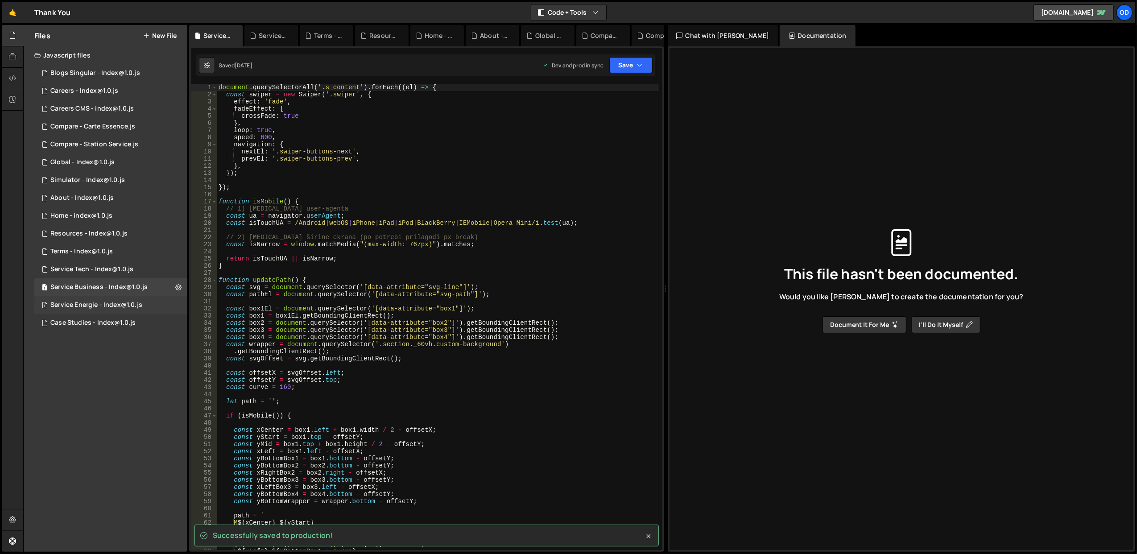
click at [86, 303] on div "Service Energie - Index@1.0.js" at bounding box center [96, 305] width 92 height 8
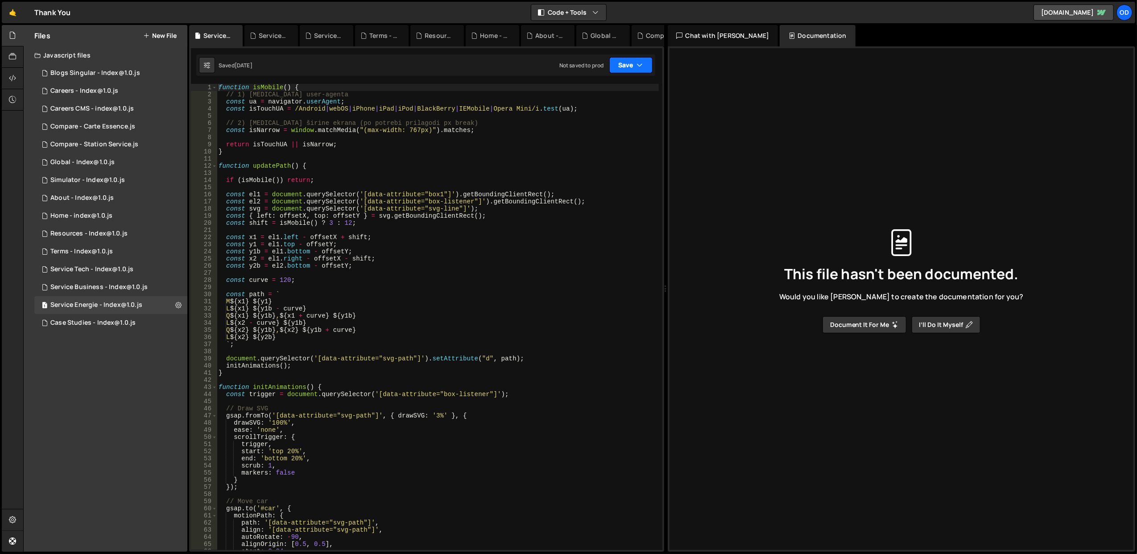
click at [632, 65] on button "Save" at bounding box center [630, 65] width 43 height 16
click at [609, 115] on div "Save to Production S" at bounding box center [601, 116] width 93 height 9
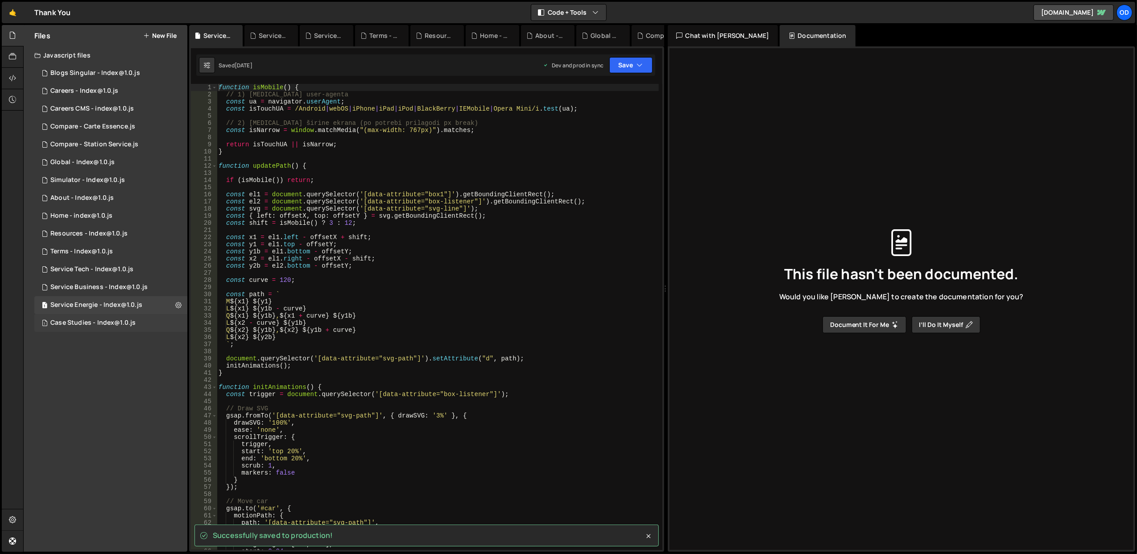
click at [135, 319] on div "1 Case Studies - Index@1.0.js 0" at bounding box center [110, 323] width 153 height 18
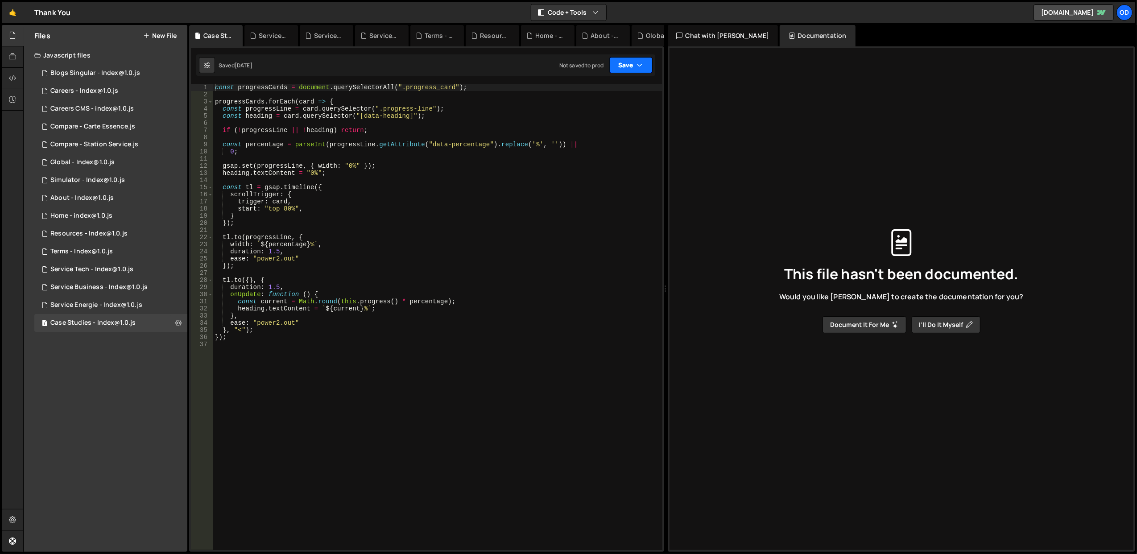
click at [636, 68] on button "Save" at bounding box center [630, 65] width 43 height 16
click at [622, 116] on div "Save to Production S" at bounding box center [601, 116] width 93 height 9
click at [113, 186] on div "1 Simulator - Index@1.0.js 0" at bounding box center [110, 180] width 153 height 18
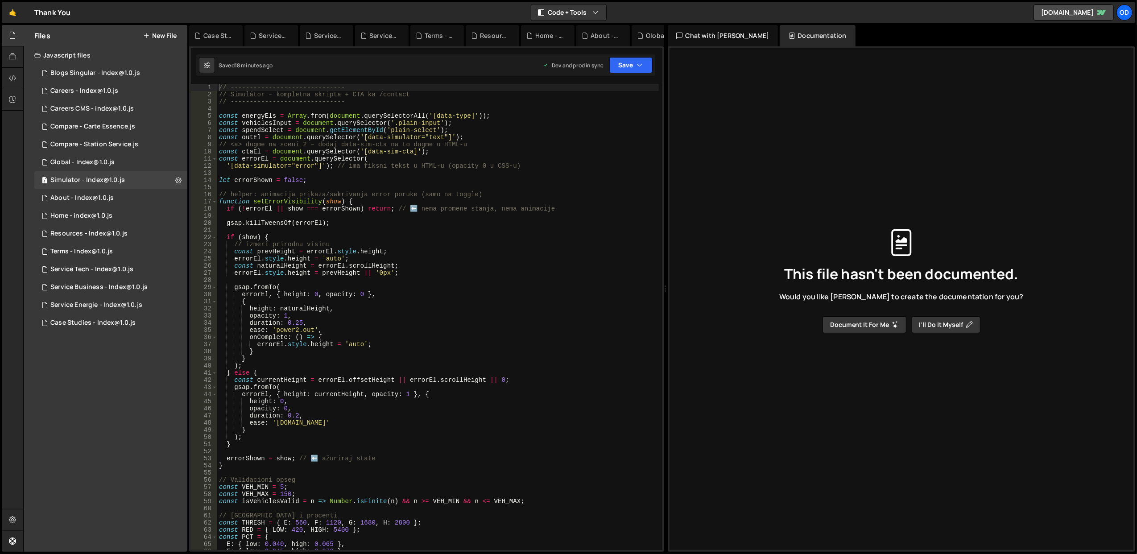
click at [471, 206] on div "// ------------------------------ // Simulátor – kompletna skripta + CTA ka /co…" at bounding box center [438, 324] width 442 height 481
type textarea "if (!errorEl || show === errorShown) return; // ⬅️ nema promene stanja, nema an…"
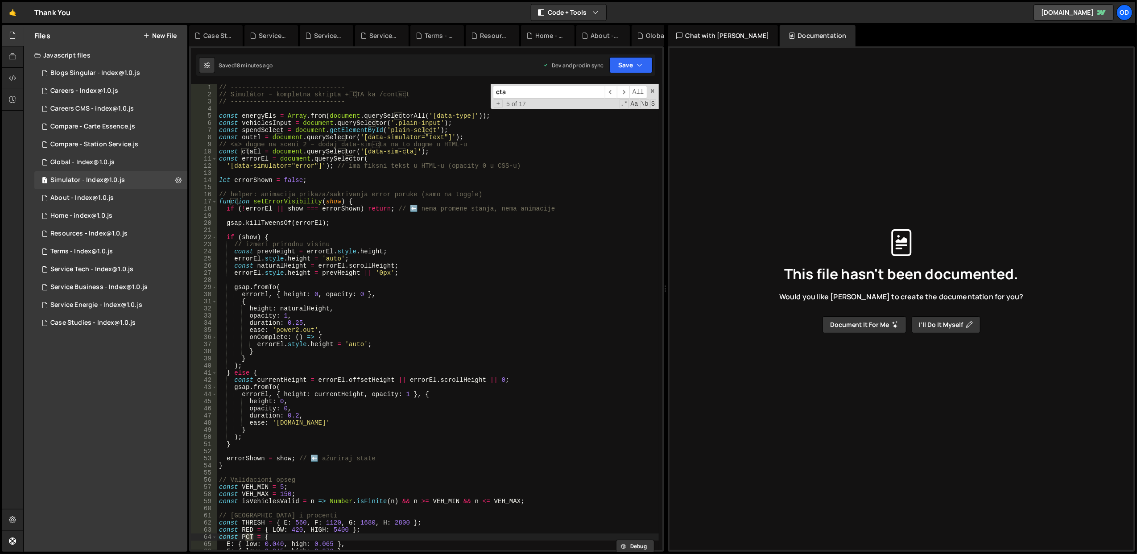
scroll to position [545, 0]
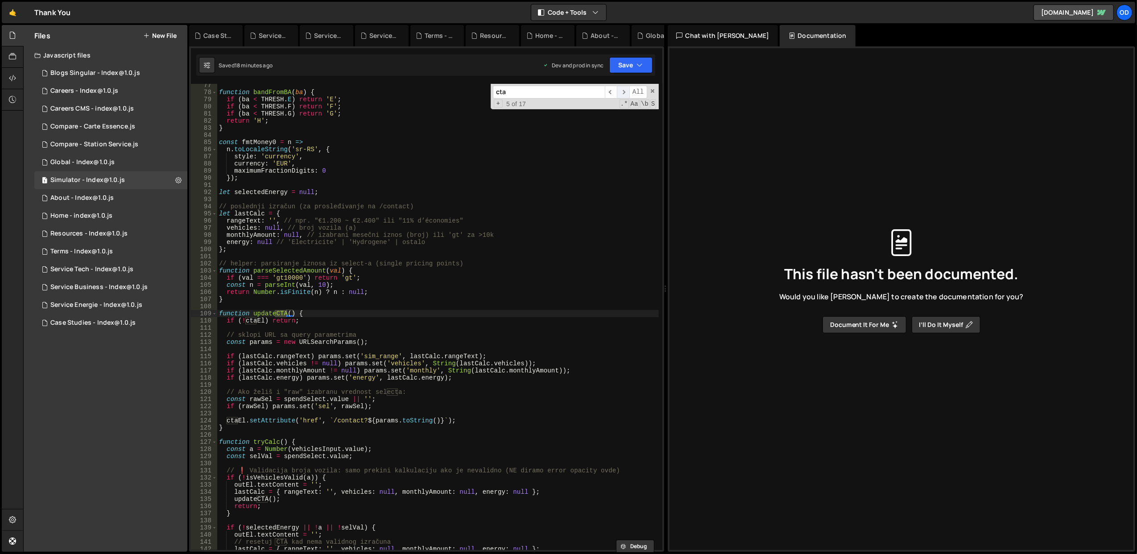
type input "cta"
click at [624, 95] on span "​" at bounding box center [623, 92] width 12 height 13
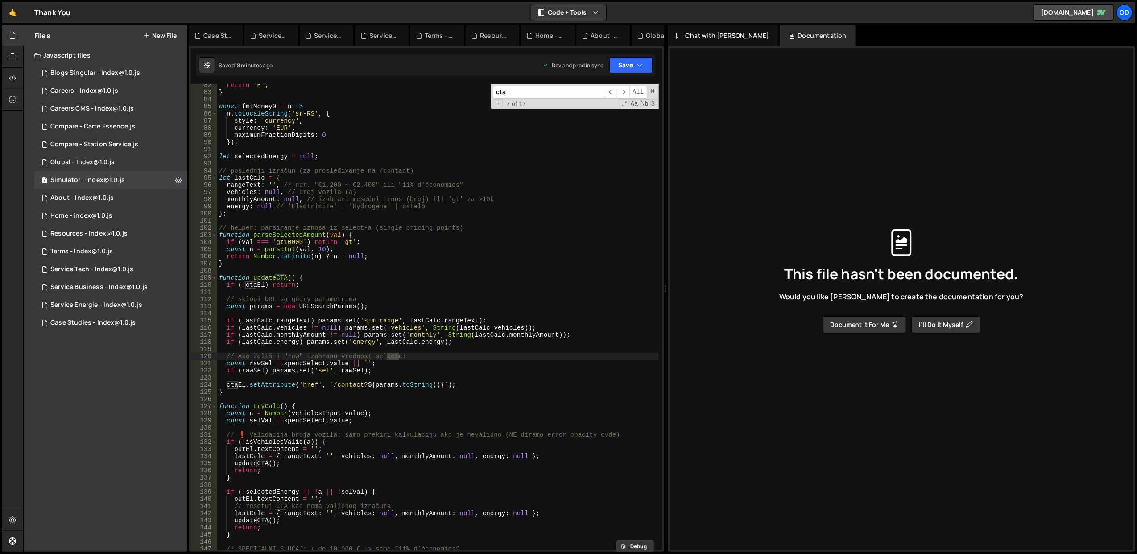
scroll to position [580, 0]
click at [298, 382] on div "return 'H' ; } const fmtMoney0 = n => n . toLocaleString ( 'sr-RS' , { style : …" at bounding box center [438, 322] width 442 height 481
click at [272, 279] on div "return 'H' ; } const fmtMoney0 = n => n . toLocaleString ( 'sr-RS' , { style : …" at bounding box center [438, 322] width 442 height 481
type textarea "function updateCTA() {"
click at [272, 279] on div "return 'H' ; } const fmtMoney0 = n => n . toLocaleString ( 'sr-RS' , { style : …" at bounding box center [438, 322] width 442 height 481
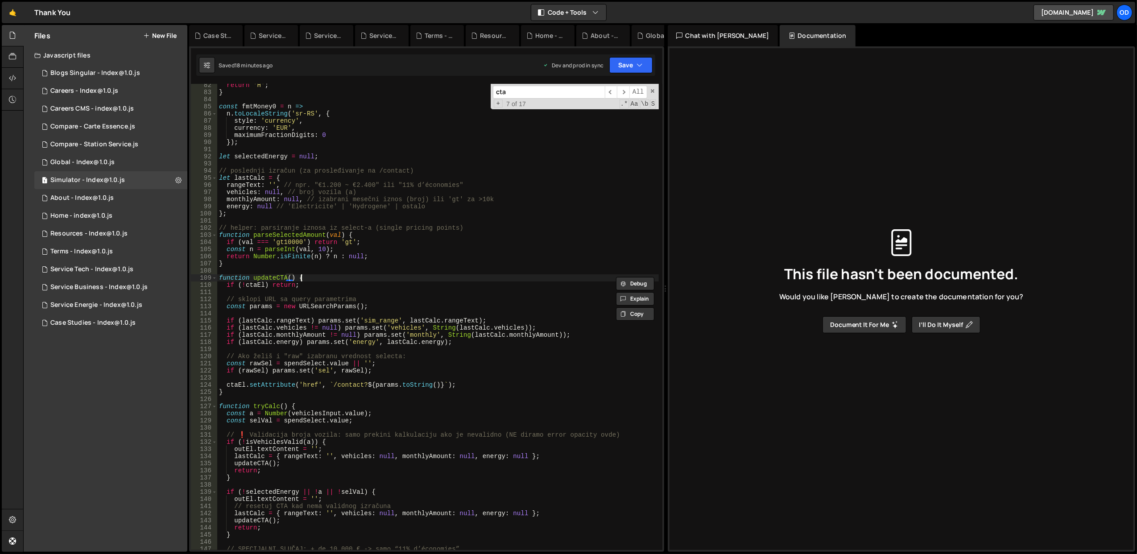
click at [354, 277] on div "return 'H' ; } const fmtMoney0 = n => n . toLocaleString ( 'sr-RS' , { style : …" at bounding box center [438, 322] width 442 height 481
paste input "updateCTA"
type input "updateCTA"
click at [451, 290] on div "return 'H' ; } const fmtMoney0 = n => n . toLocaleString ( 'sr-RS' , { style : …" at bounding box center [438, 322] width 442 height 481
click at [336, 254] on div "return 'H' ; } const fmtMoney0 = n => n . toLocaleString ( 'sr-RS' , { style : …" at bounding box center [438, 322] width 442 height 481
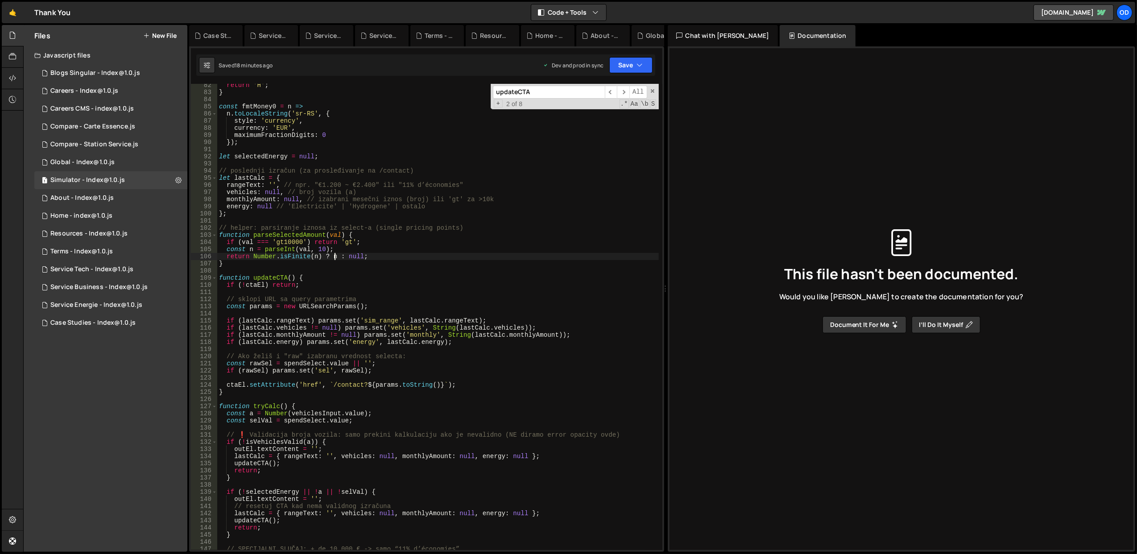
type textarea "}"
